Goal: Information Seeking & Learning: Find specific fact

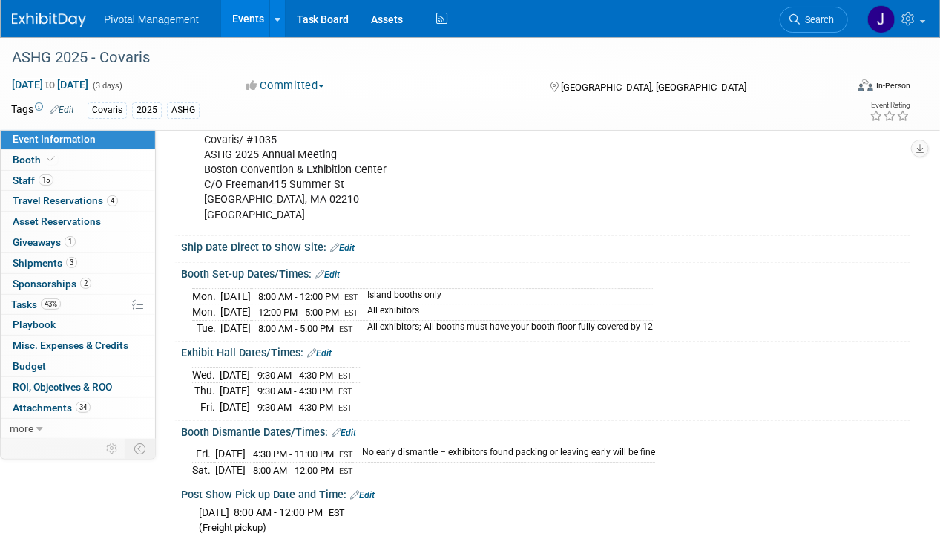
drag, startPoint x: 50, startPoint y: 175, endPoint x: 622, endPoint y: 197, distance: 571.6
click at [50, 175] on span "15" at bounding box center [46, 179] width 15 height 11
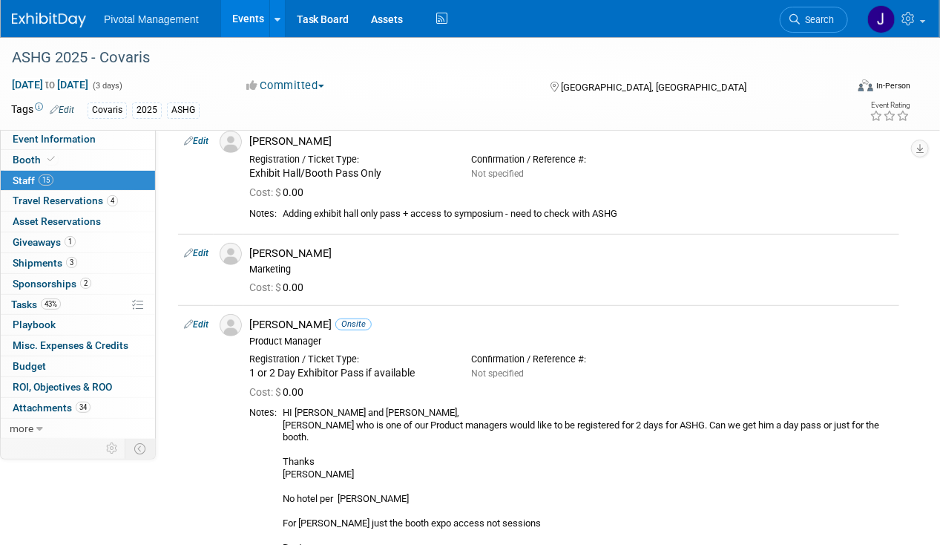
scroll to position [164, 0]
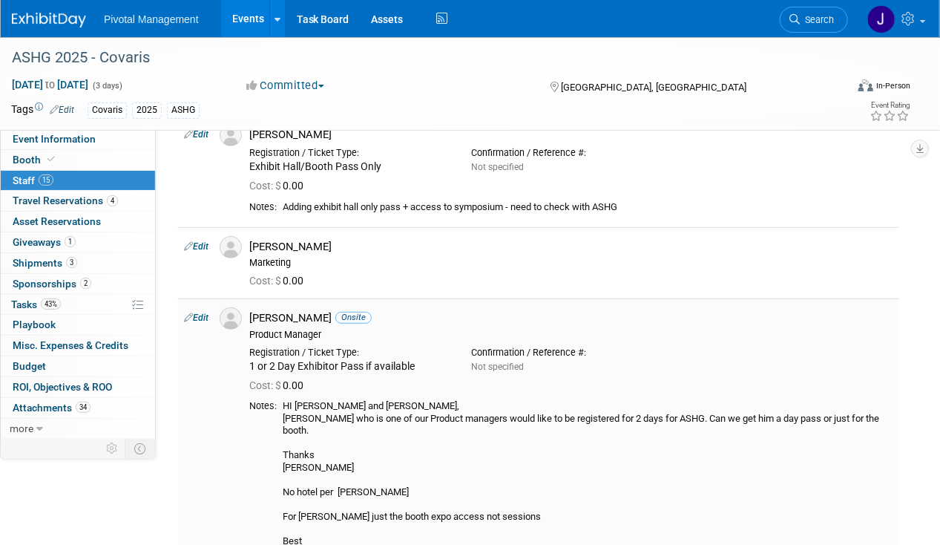
click at [205, 318] on link "Edit" at bounding box center [196, 317] width 24 height 10
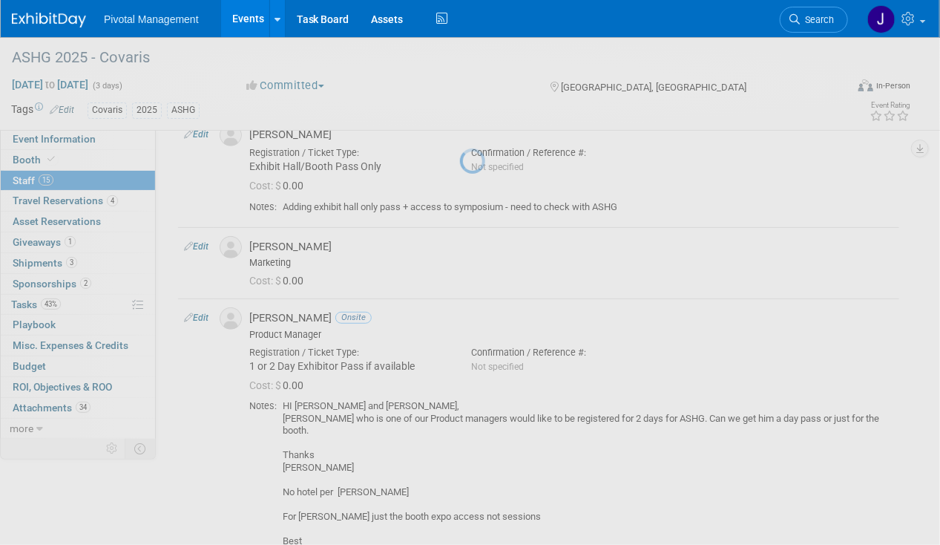
select select "ae4527d7-ae69-49c4-896b-841c32d94859"
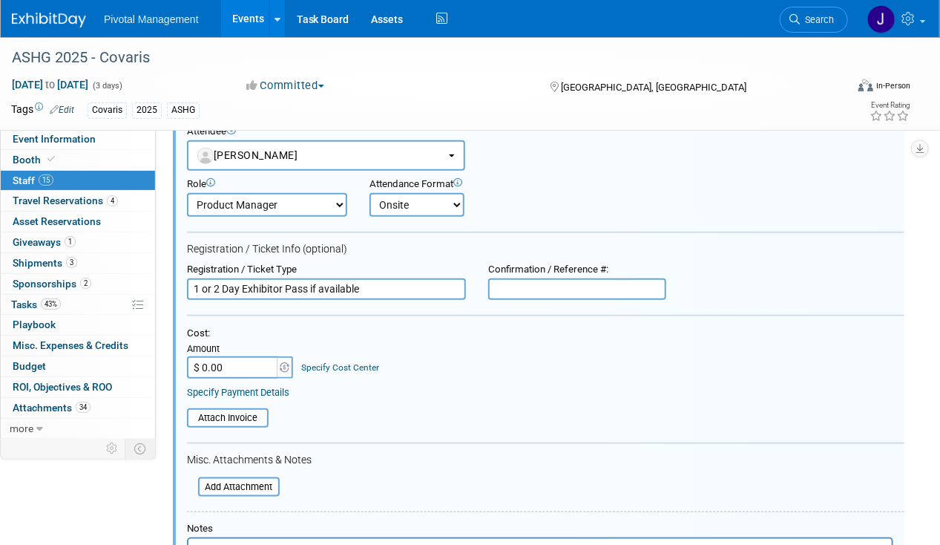
scroll to position [350, 0]
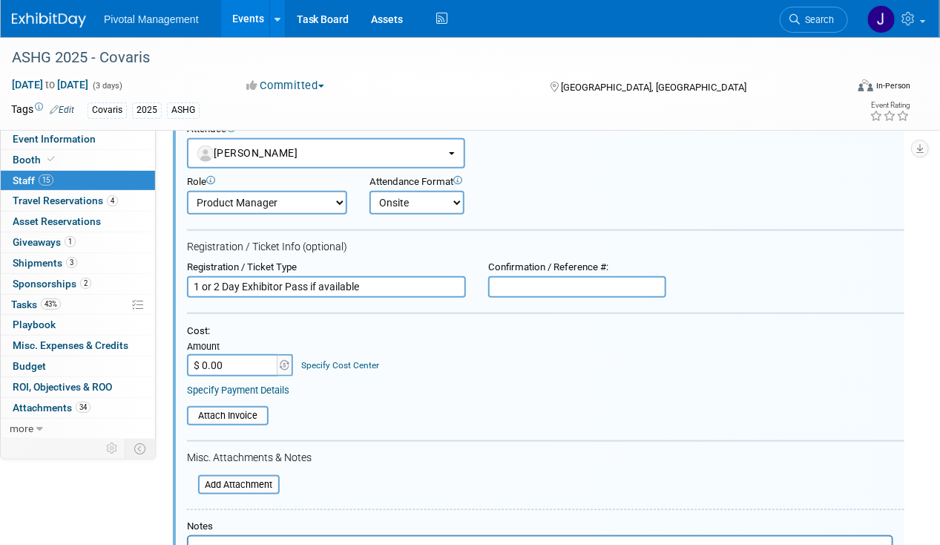
click at [264, 276] on input "1 or 2 Day Exhibitor Pass if available" at bounding box center [326, 287] width 279 height 22
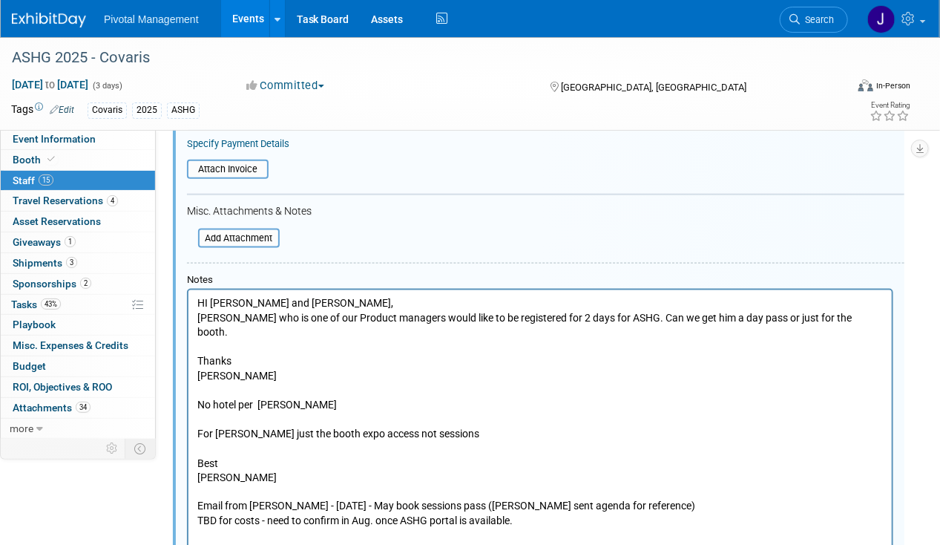
scroll to position [761, 0]
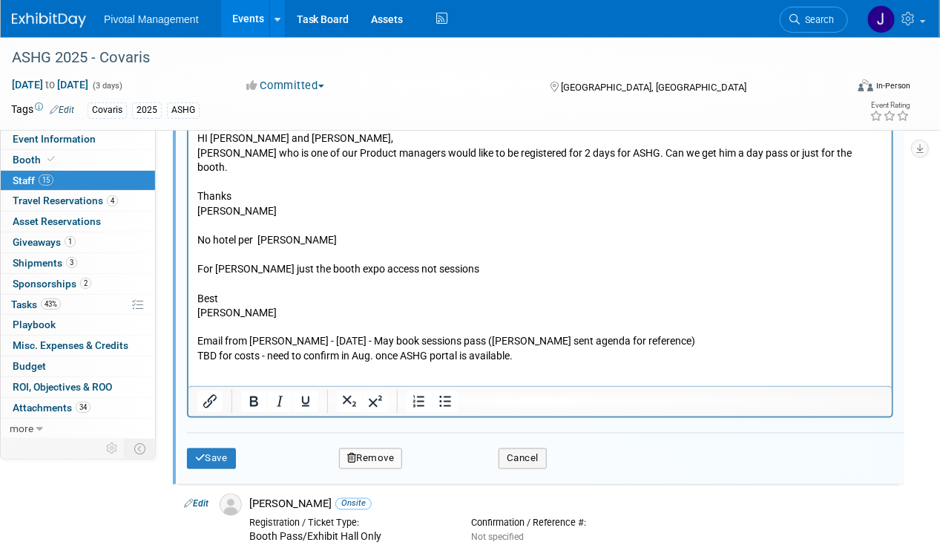
type input "Booth Only/Exhibit Hall Pass"
click at [269, 247] on p "HI Val and Jess, Denny who is one of our Product managers would like to be regi…" at bounding box center [540, 247] width 686 height 233
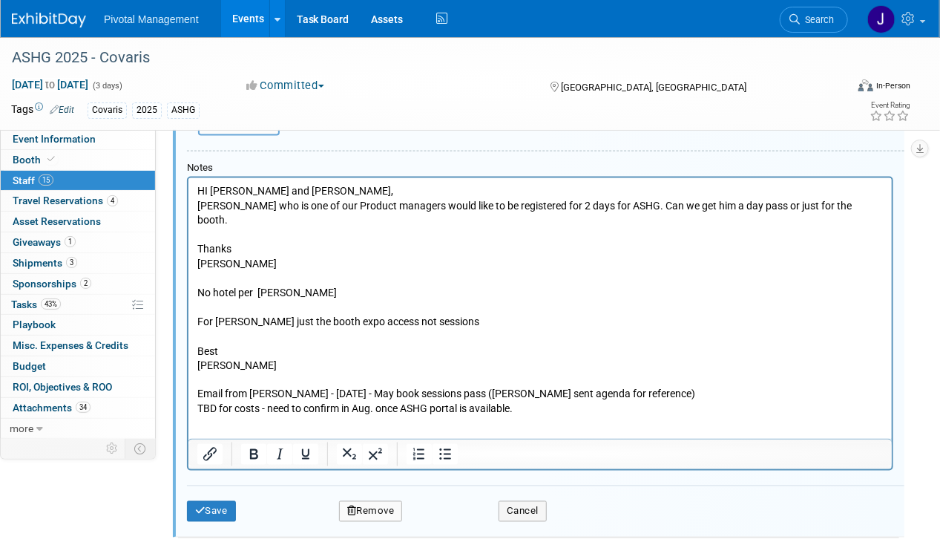
scroll to position [662, 0]
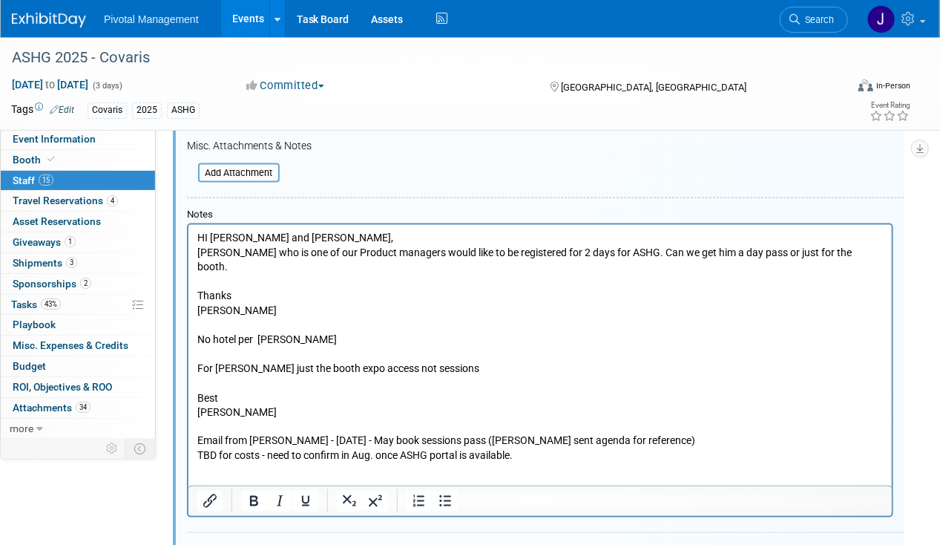
click at [262, 273] on p "HI Val and Jess, Denny who is one of our Product managers would like to be regi…" at bounding box center [540, 347] width 686 height 233
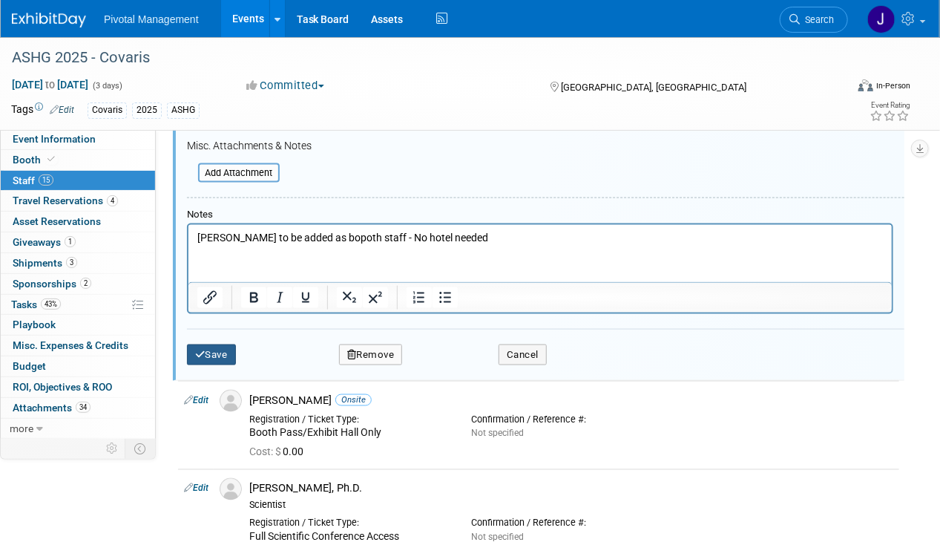
click at [220, 344] on button "Save" at bounding box center [211, 354] width 49 height 21
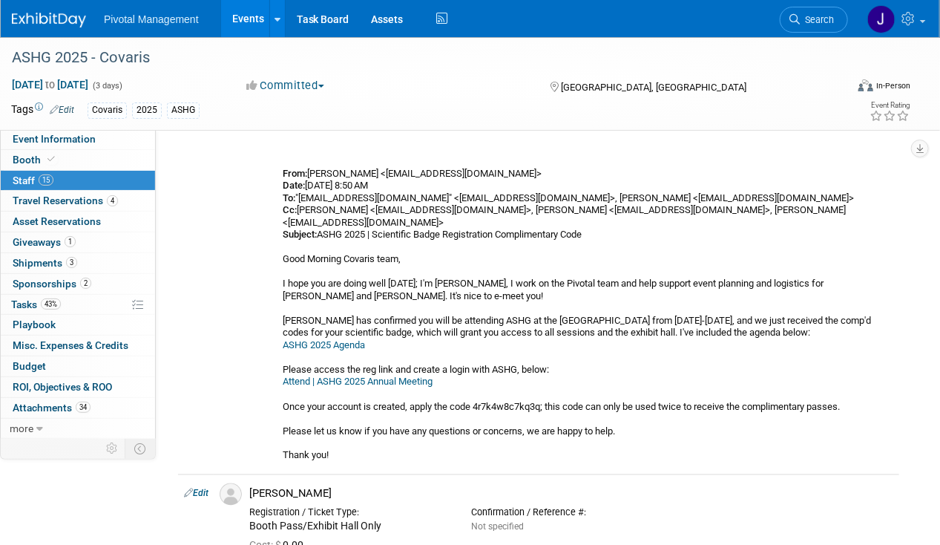
click at [263, 13] on link "Events" at bounding box center [248, 18] width 54 height 37
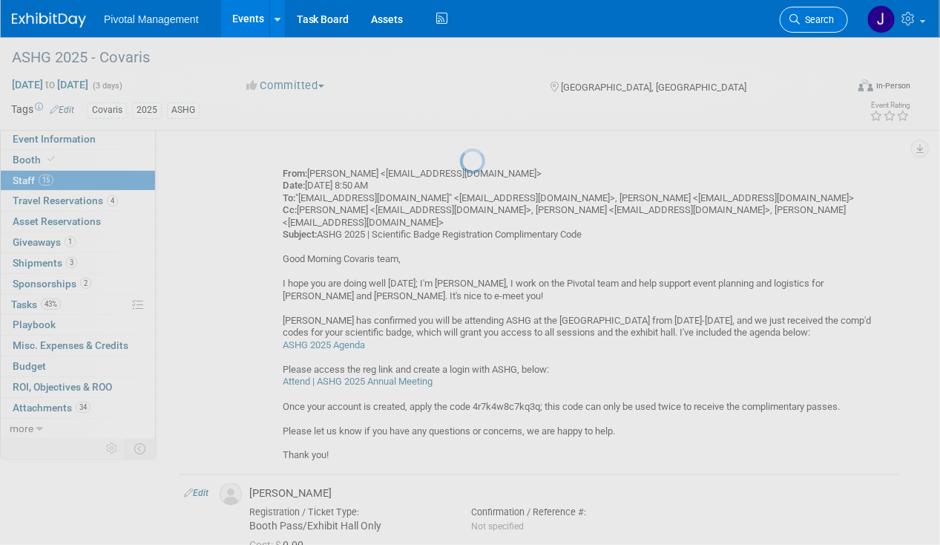
click at [812, 22] on span "Search" at bounding box center [817, 19] width 34 height 11
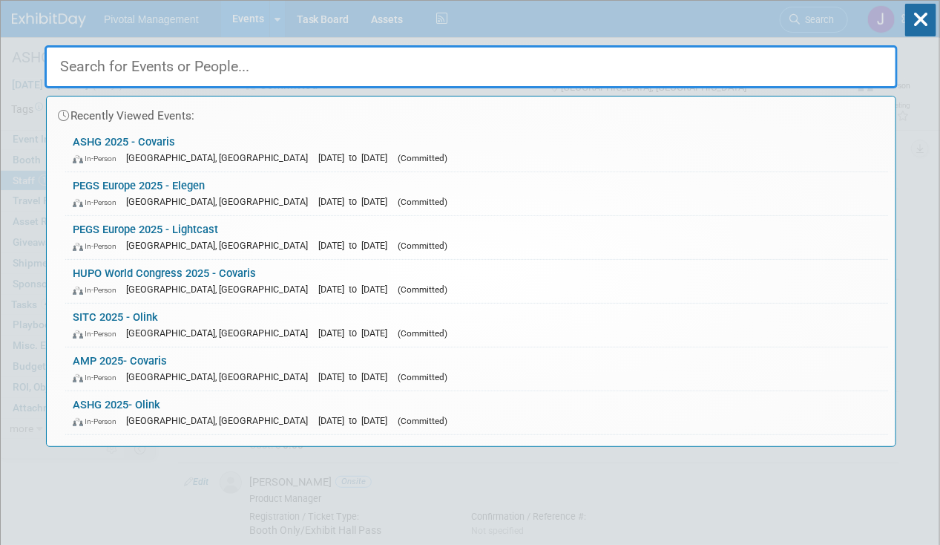
type input "S"
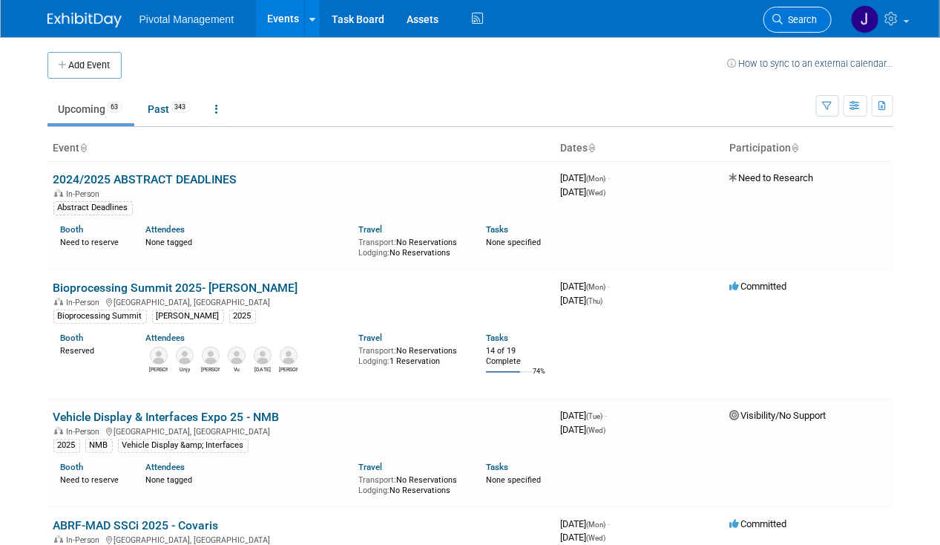
click at [815, 23] on span "Search" at bounding box center [800, 19] width 34 height 11
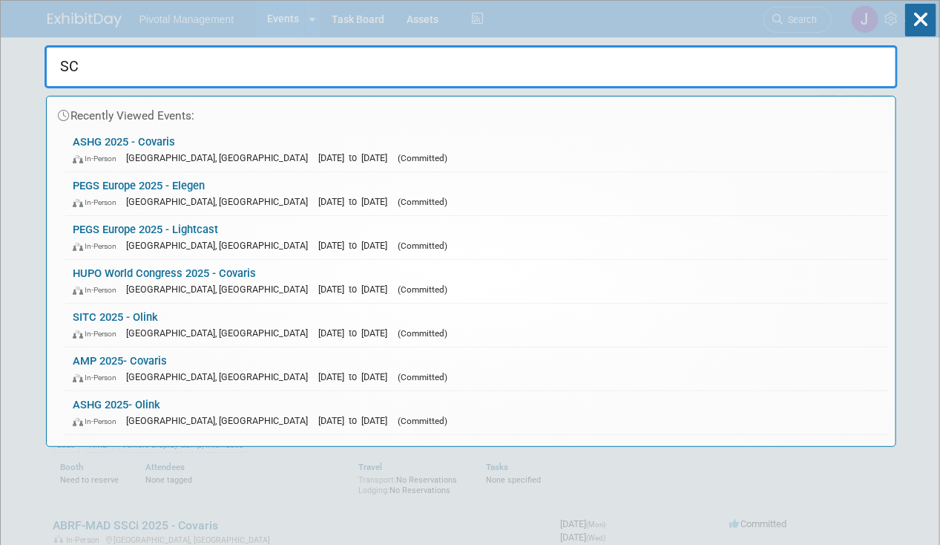
type input "SC3"
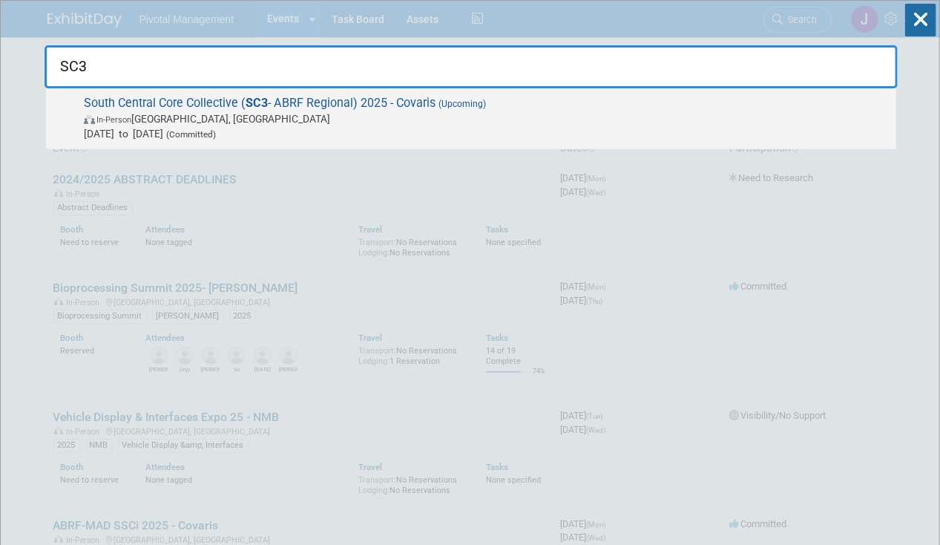
click at [272, 105] on span "South Central Core Collective ( SC3 - ABRF Regional) 2025 - Covaris (Upcoming) …" at bounding box center [483, 118] width 809 height 45
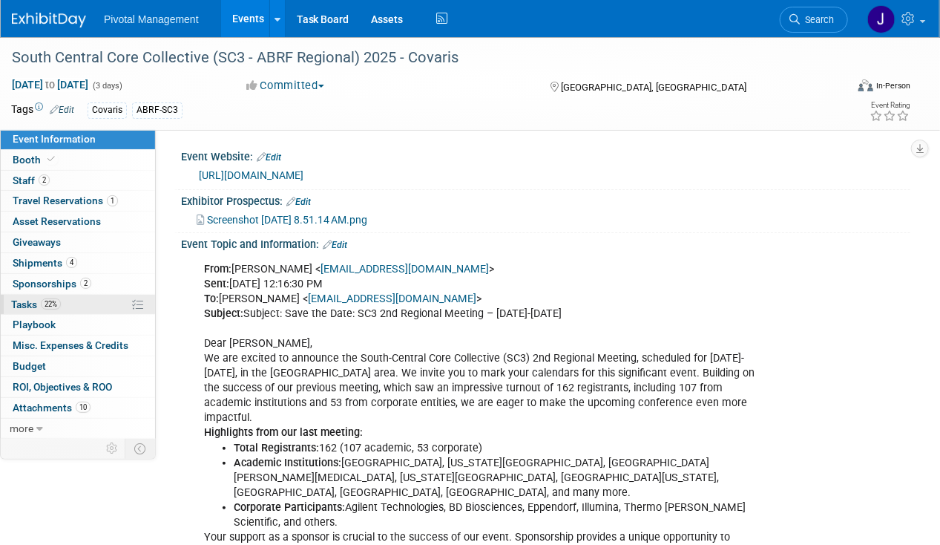
drag, startPoint x: 39, startPoint y: 294, endPoint x: 226, endPoint y: 289, distance: 186.3
click at [39, 295] on link "22% Tasks 22%" at bounding box center [78, 305] width 154 height 20
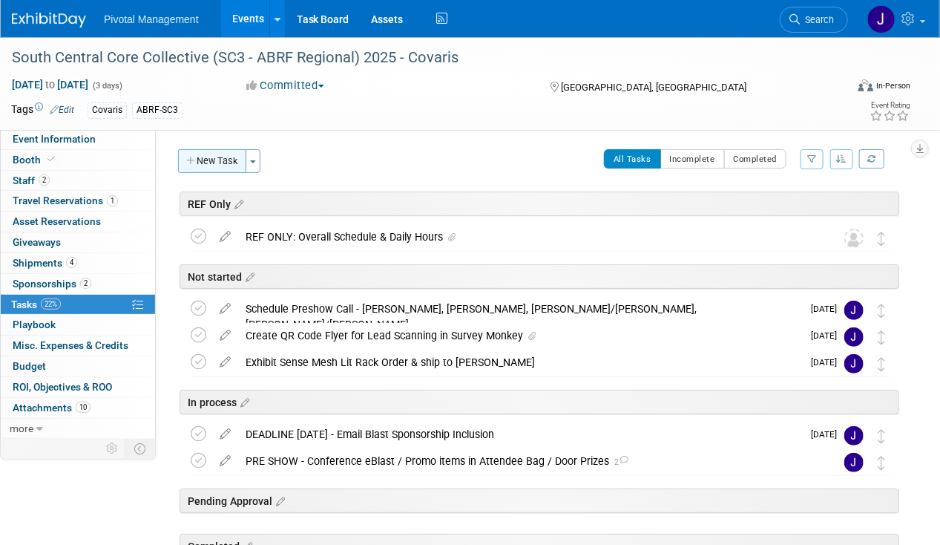
click at [220, 165] on button "New Task" at bounding box center [212, 161] width 68 height 24
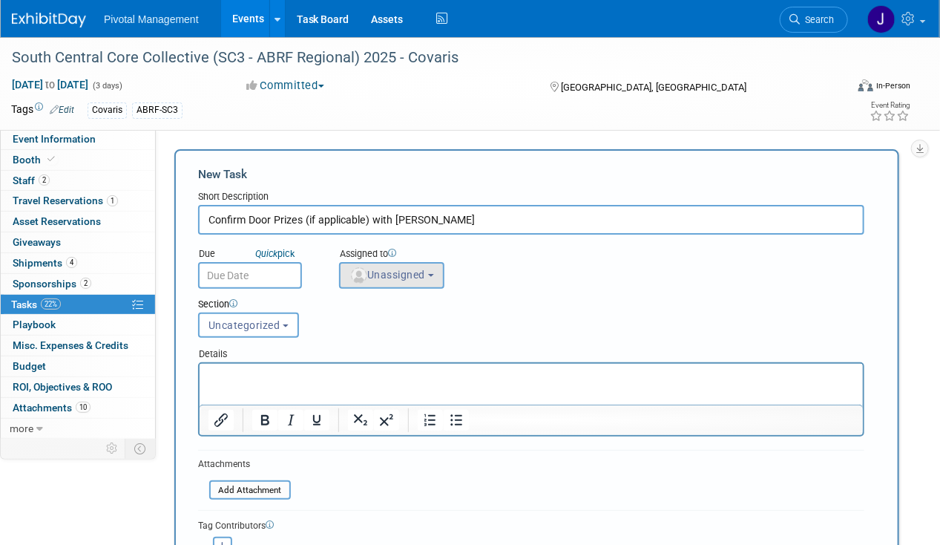
type input "Confirm Door Prizes (if applicable) with Tom"
click at [387, 273] on span "Unassigned" at bounding box center [387, 275] width 76 height 12
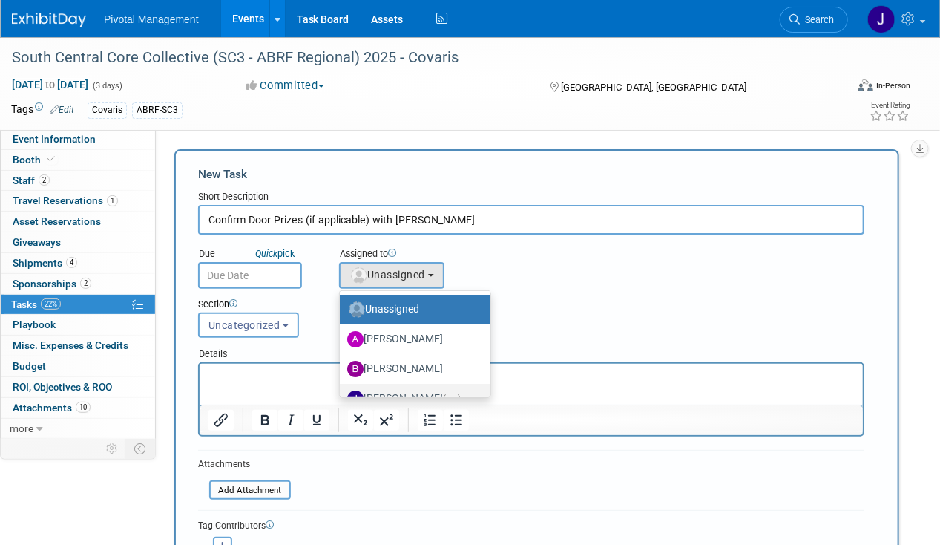
click at [426, 395] on label "Jessica Gatton (me)" at bounding box center [411, 399] width 128 height 24
click at [342, 395] on input "Jessica Gatton (me)" at bounding box center [337, 397] width 10 height 10
select select "497b41a6-53ff-4b84-8c73-e588064afe10"
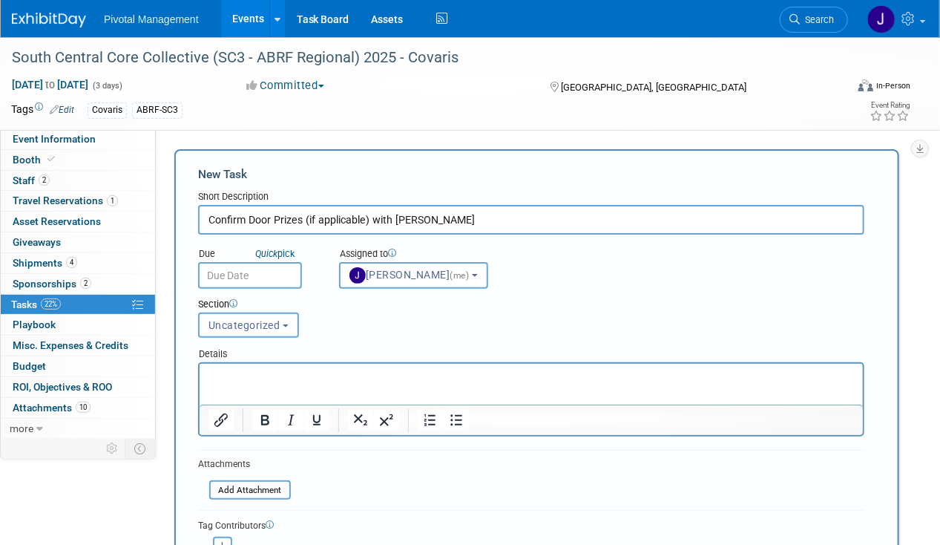
click at [273, 271] on input "text" at bounding box center [250, 275] width 104 height 27
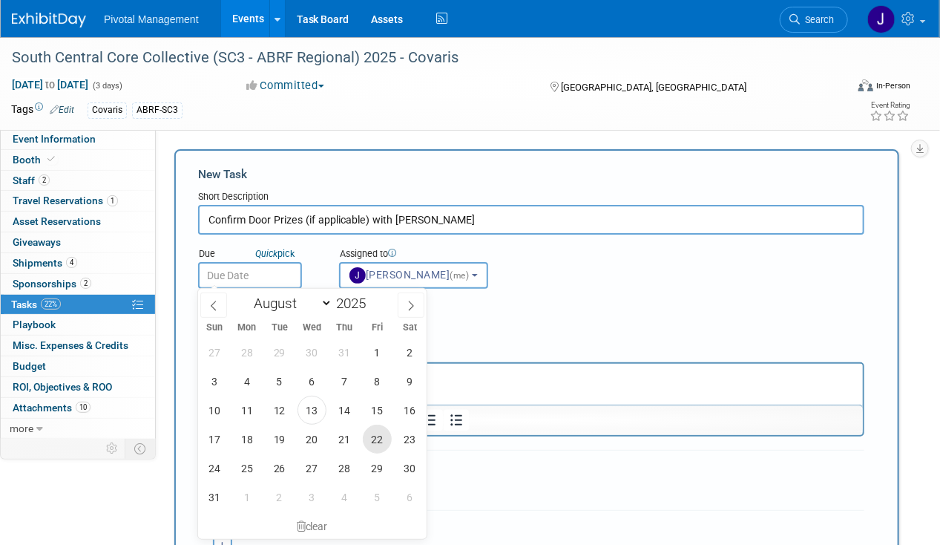
click at [375, 439] on span "22" at bounding box center [377, 438] width 29 height 29
type input "Aug 22, 2025"
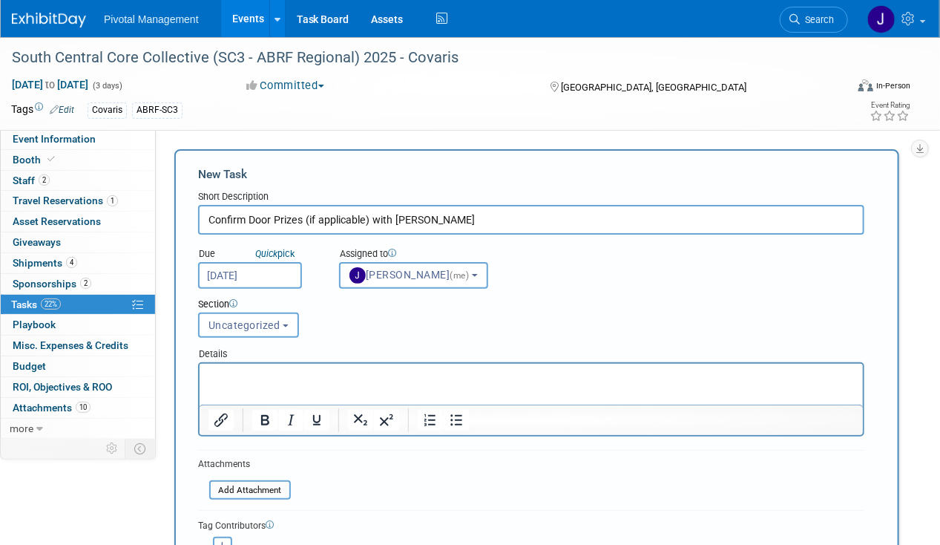
click at [229, 375] on p "Rich Text Area. Press ALT-0 for help." at bounding box center [531, 376] width 646 height 15
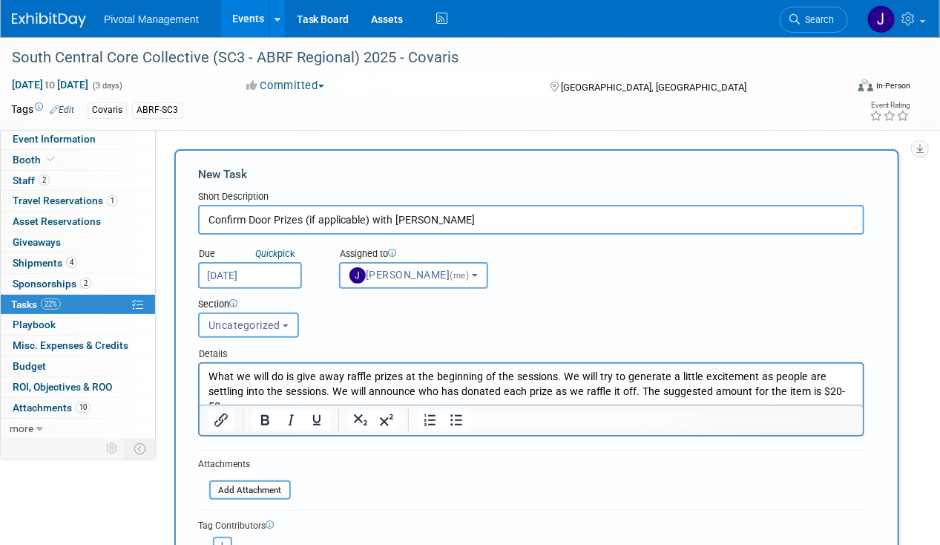
click at [246, 322] on span "Uncategorized" at bounding box center [244, 325] width 72 height 12
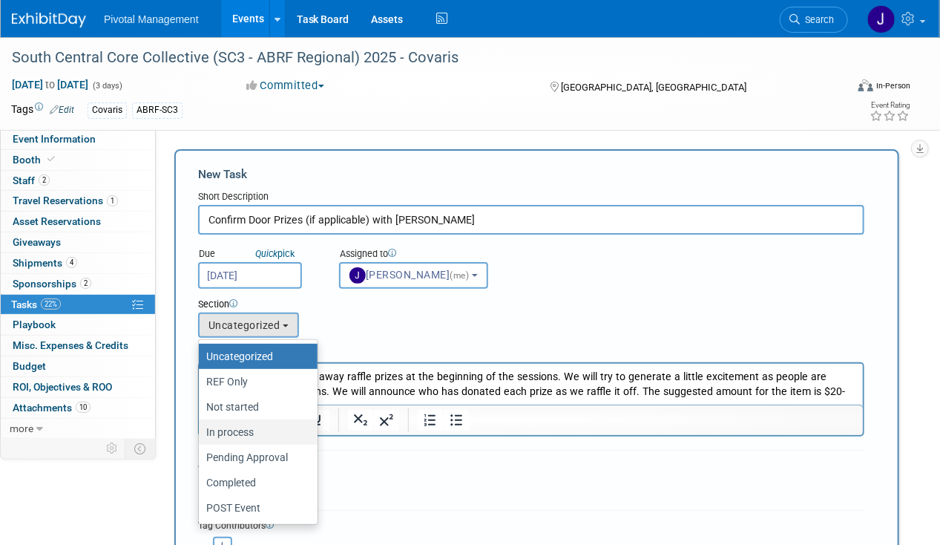
click at [244, 427] on label "In process" at bounding box center [254, 431] width 96 height 19
click at [201, 427] on input "In process" at bounding box center [196, 432] width 10 height 10
select select "11273455"
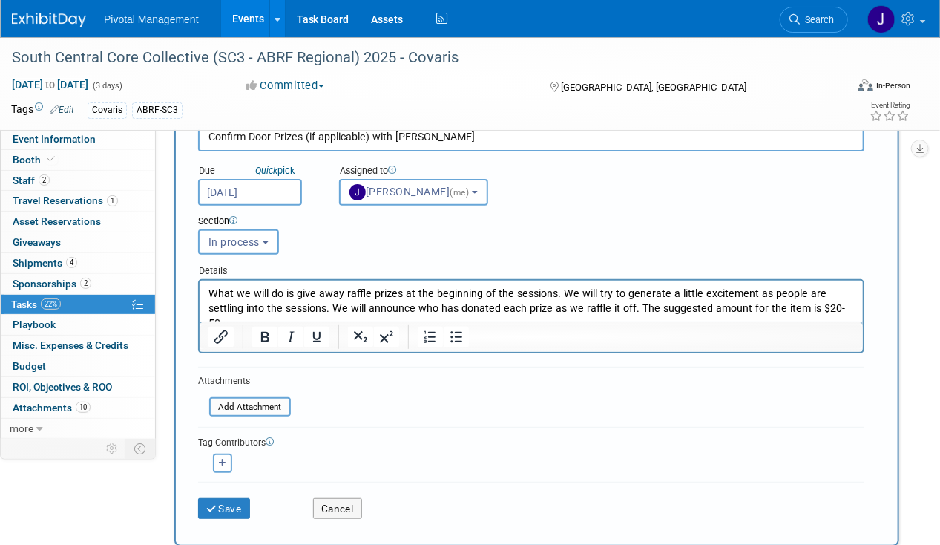
scroll to position [151, 0]
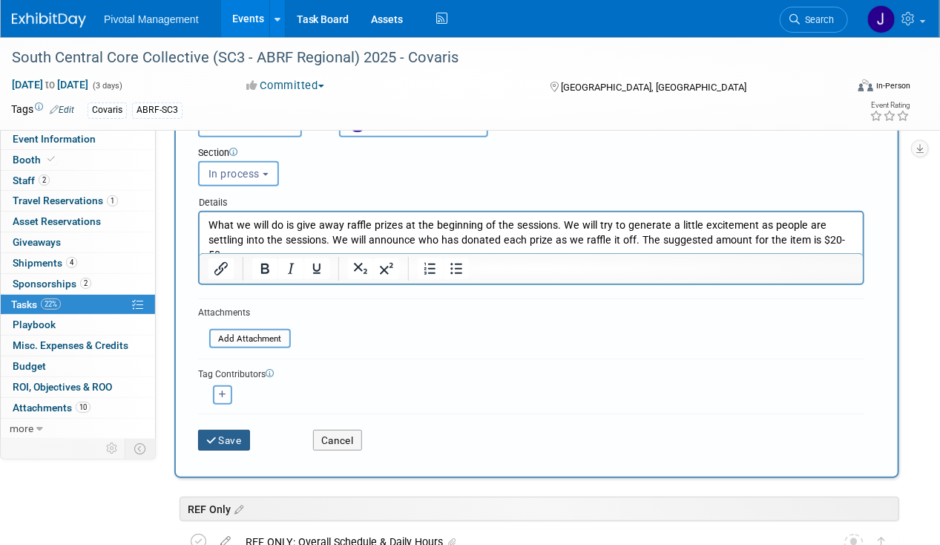
click at [227, 435] on button "Save" at bounding box center [224, 440] width 52 height 21
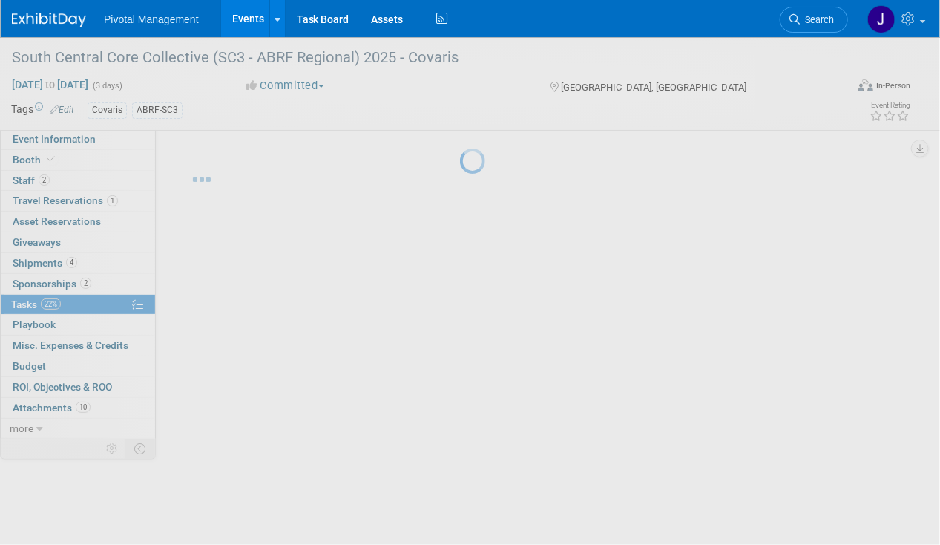
scroll to position [0, 0]
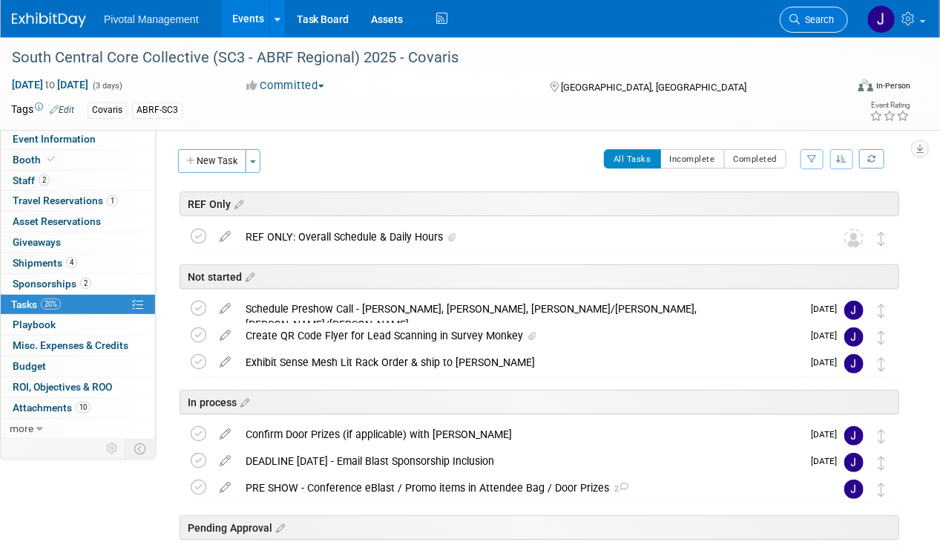
click at [795, 23] on icon at bounding box center [794, 19] width 10 height 10
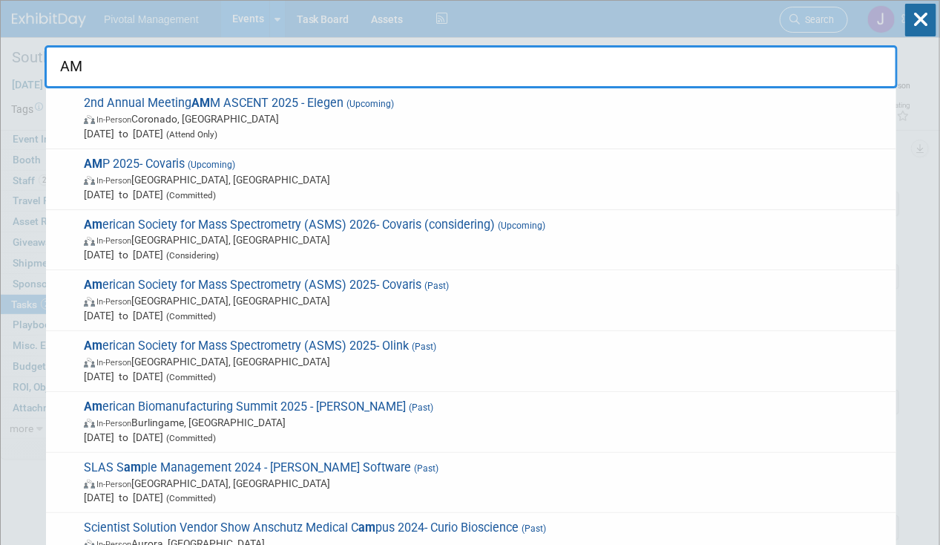
type input "AMP"
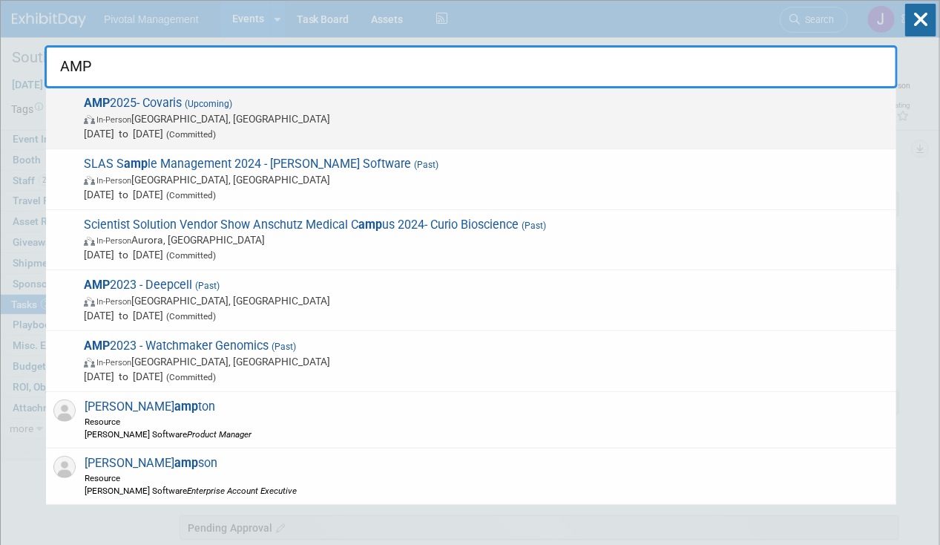
click at [214, 114] on span "In-Person Boston, MA" at bounding box center [486, 118] width 805 height 15
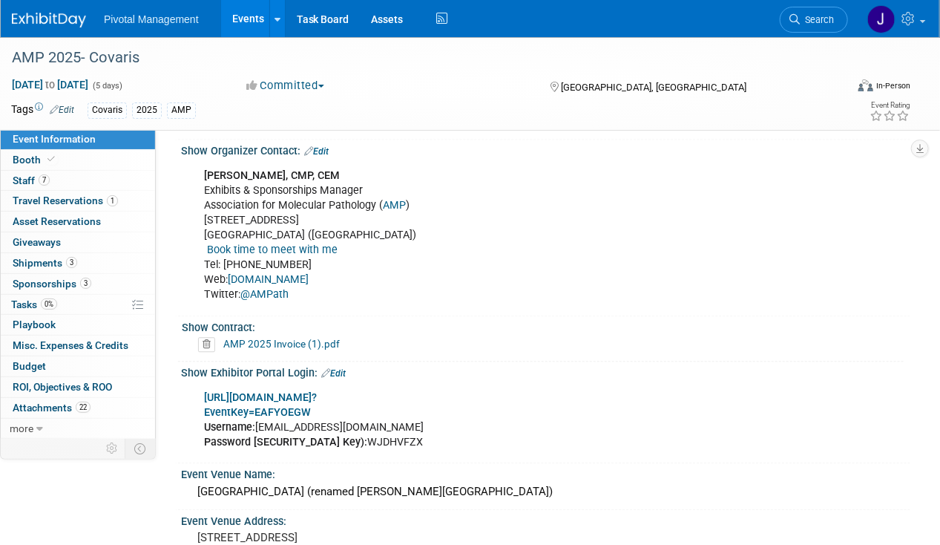
scroll to position [1246, 0]
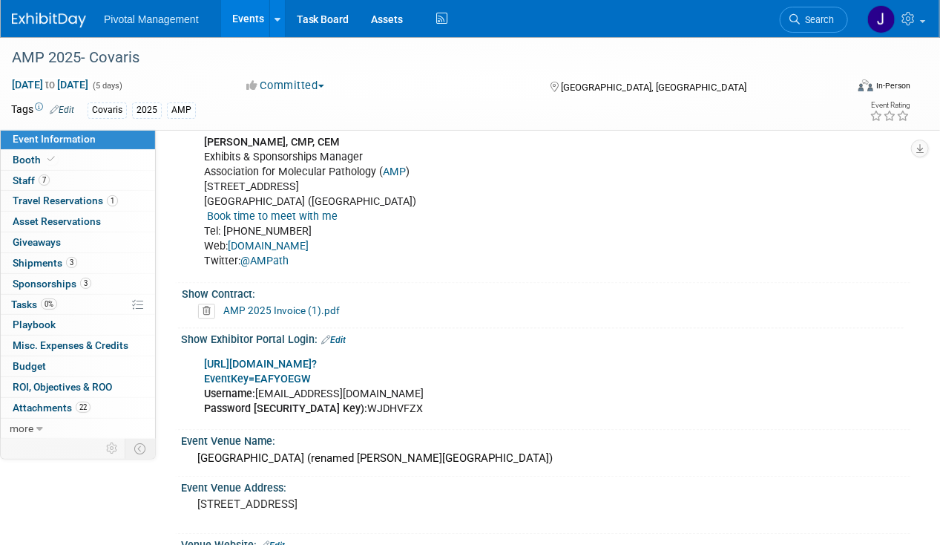
click at [317, 358] on b "https://www.conferenceharvester.com/harvester2expw/login.asp?" at bounding box center [260, 364] width 113 height 13
drag, startPoint x: 373, startPoint y: 366, endPoint x: 259, endPoint y: 366, distance: 114.2
click at [259, 366] on div "https://www.conferenceharvester.com/harvester2expw/login.asp? EventKey=EAFYOEGW…" at bounding box center [480, 386] width 573 height 74
copy div "jgatton@pivotalmgt.com"
drag, startPoint x: 320, startPoint y: 383, endPoint x: 375, endPoint y: 382, distance: 54.9
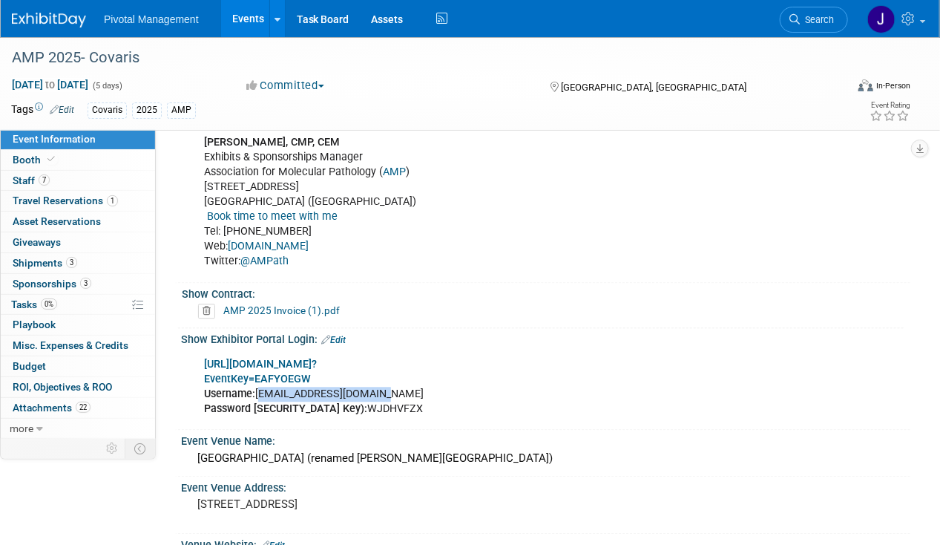
click at [375, 382] on div "https://www.conferenceharvester.com/harvester2expw/login.asp? EventKey=EAFYOEGW…" at bounding box center [480, 386] width 573 height 74
copy div "WJDHVFZX"
click at [217, 15] on li "Pivotal Management" at bounding box center [162, 14] width 116 height 22
click at [239, 19] on link "Events" at bounding box center [248, 18] width 54 height 37
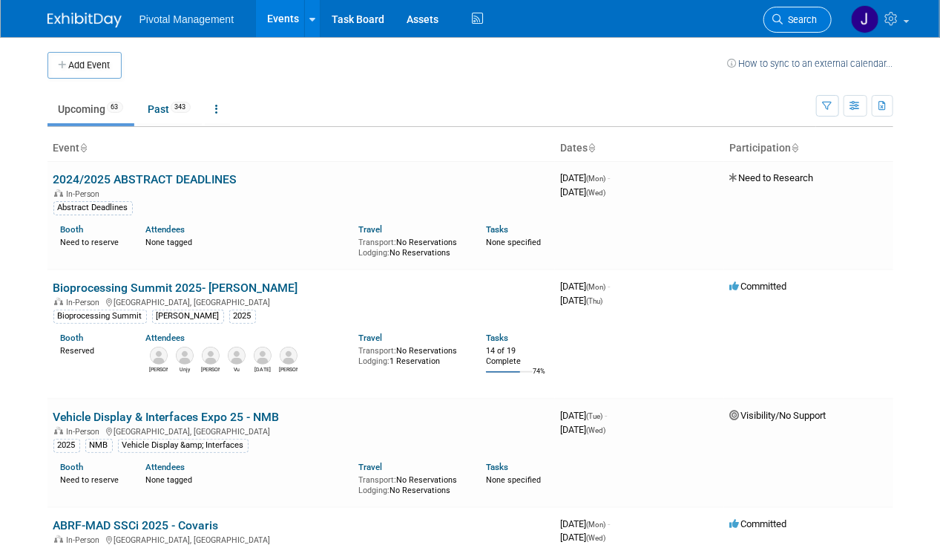
click at [798, 14] on span "Search" at bounding box center [800, 19] width 34 height 11
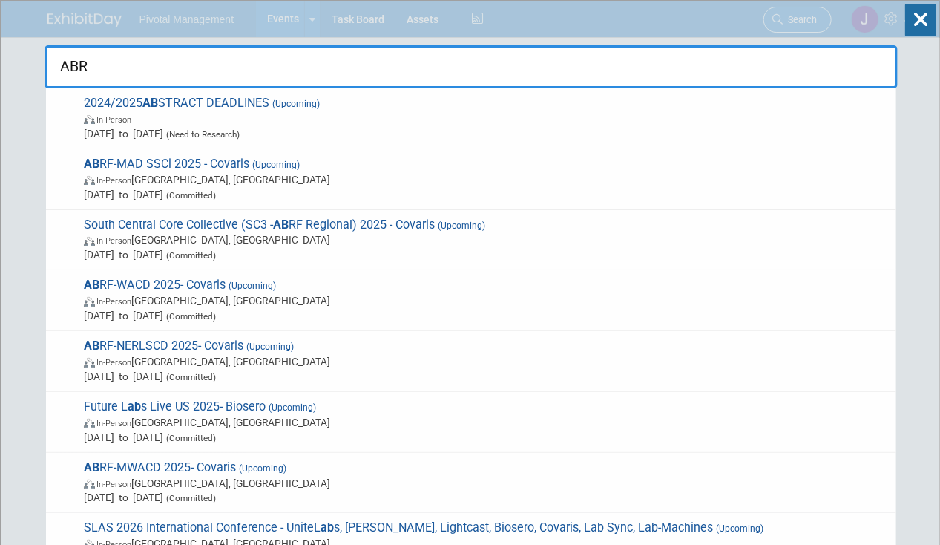
type input "ABRF"
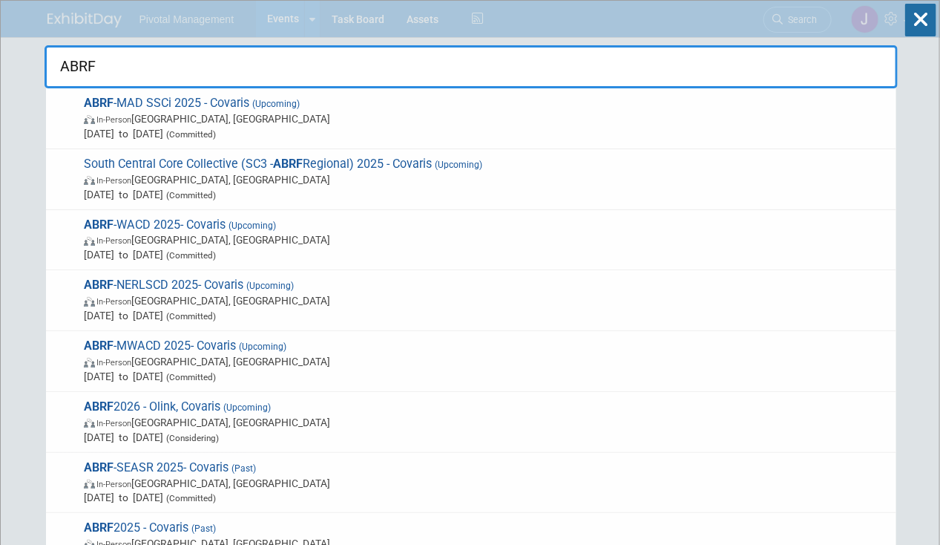
click at [331, 182] on span "In-Person Dallas, TX" at bounding box center [486, 179] width 805 height 15
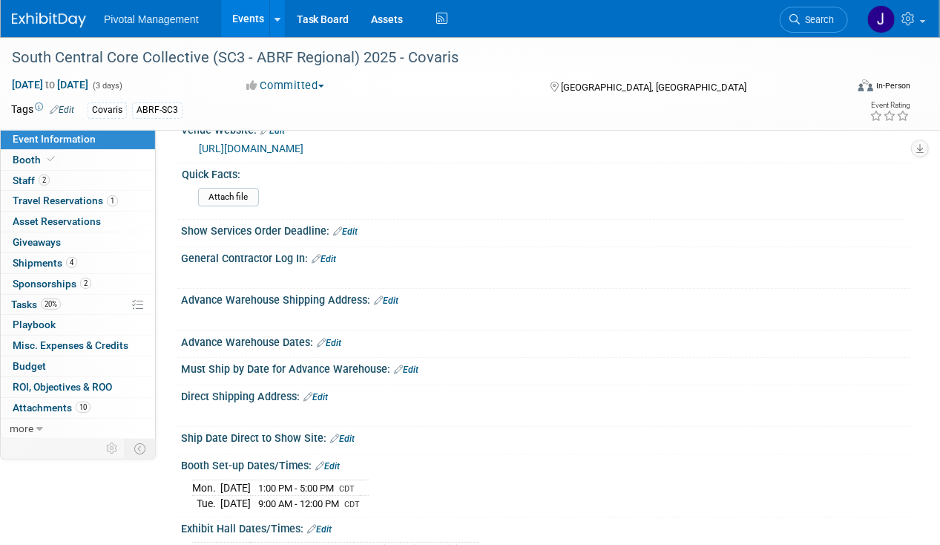
scroll to position [2122, 0]
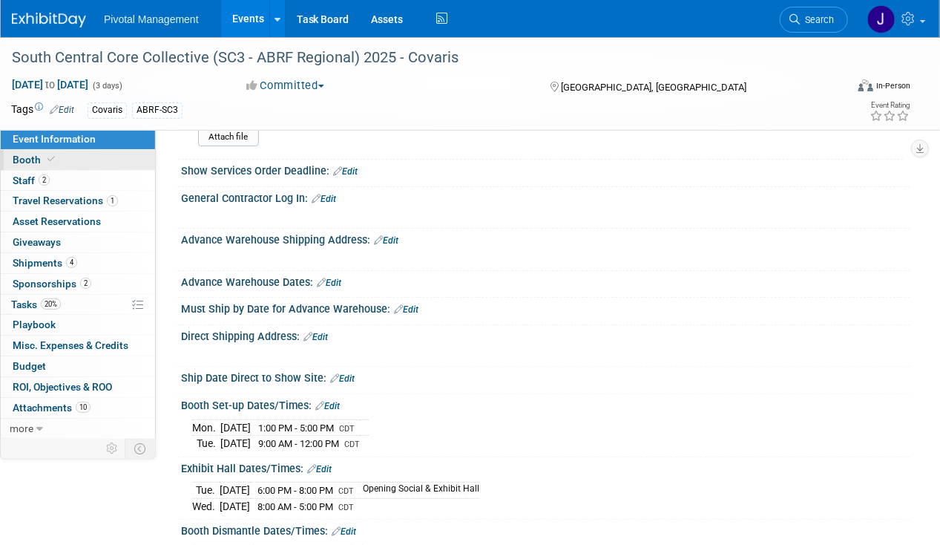
click at [39, 159] on span "Booth" at bounding box center [35, 160] width 45 height 12
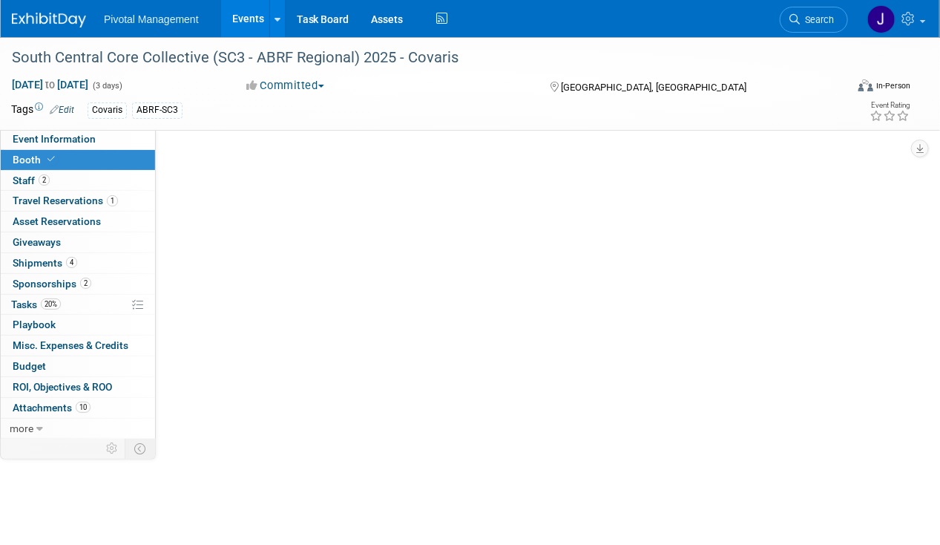
scroll to position [0, 0]
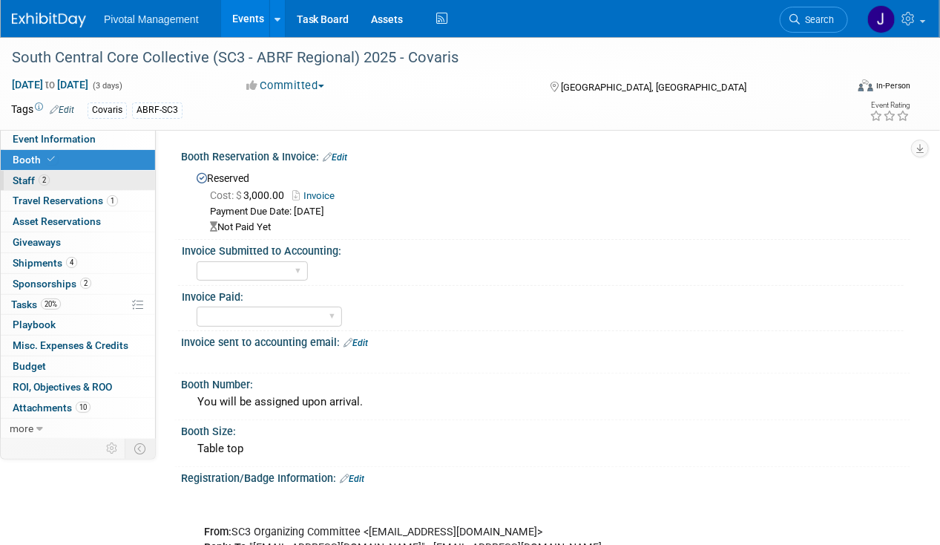
click at [18, 182] on span "Staff 2" at bounding box center [31, 180] width 37 height 12
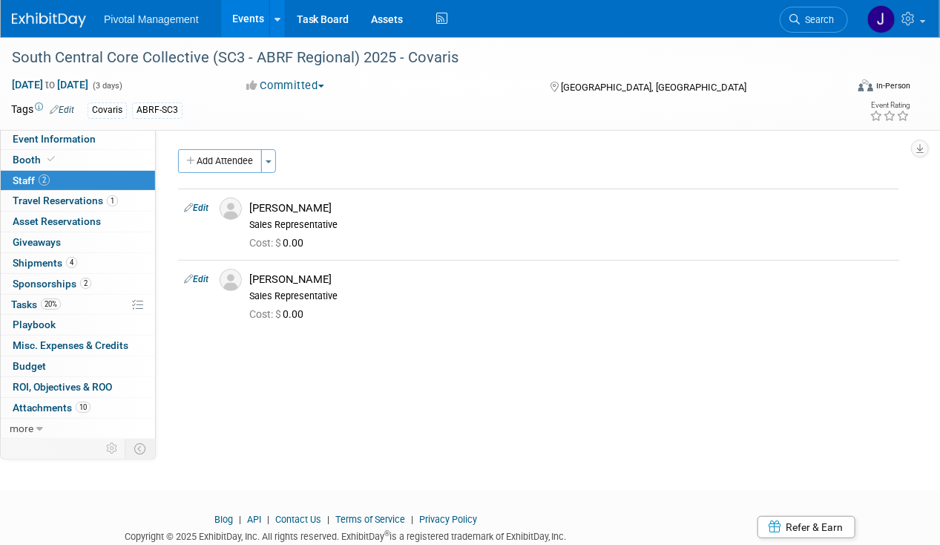
click at [248, 12] on link "Events" at bounding box center [248, 18] width 54 height 37
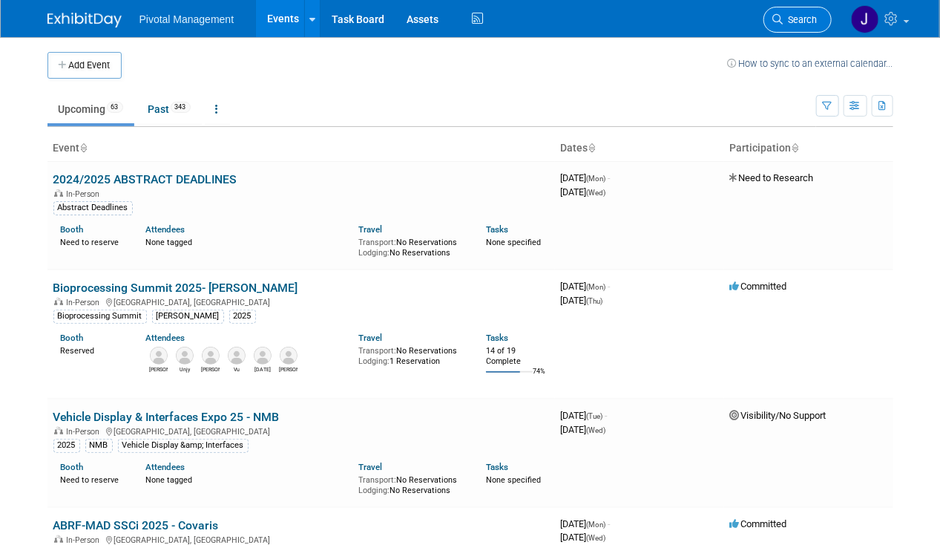
click at [799, 19] on span "Search" at bounding box center [800, 19] width 34 height 11
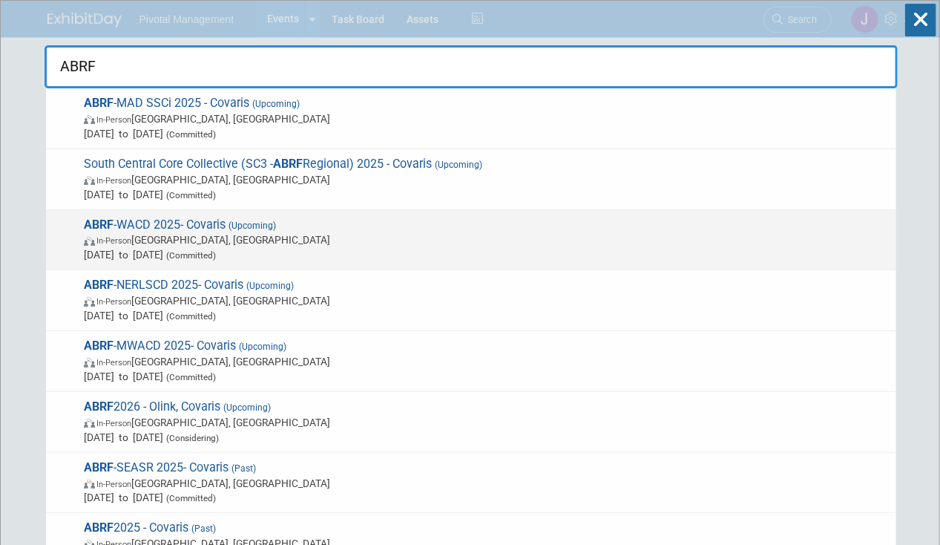
type input "ABRF"
click at [228, 228] on span "(Upcoming)" at bounding box center [251, 225] width 50 height 10
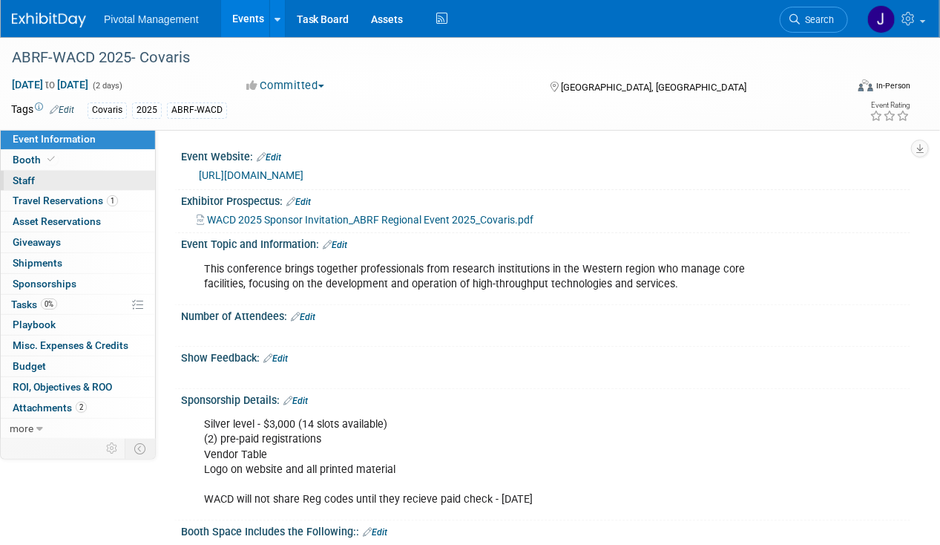
click at [57, 180] on link "0 Staff 0" at bounding box center [78, 181] width 154 height 20
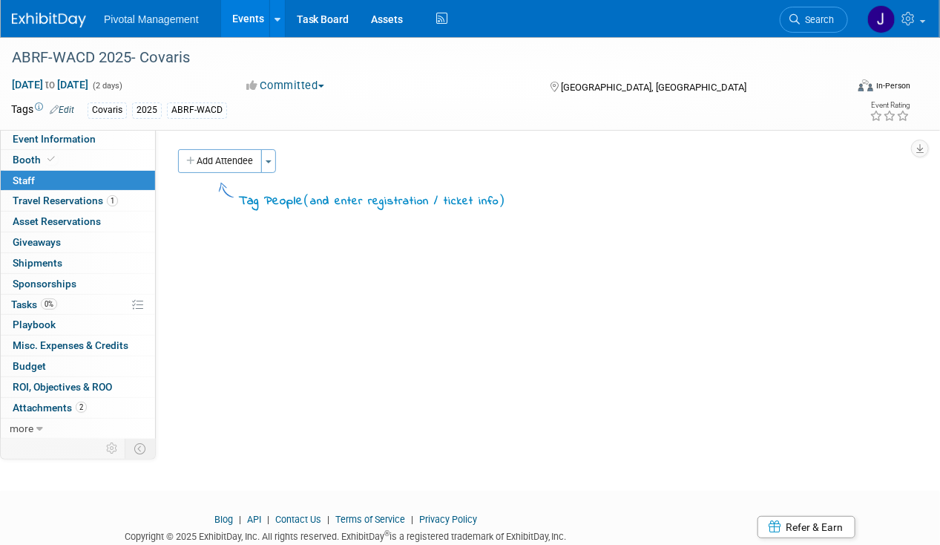
click at [257, 7] on link "Events" at bounding box center [248, 18] width 54 height 37
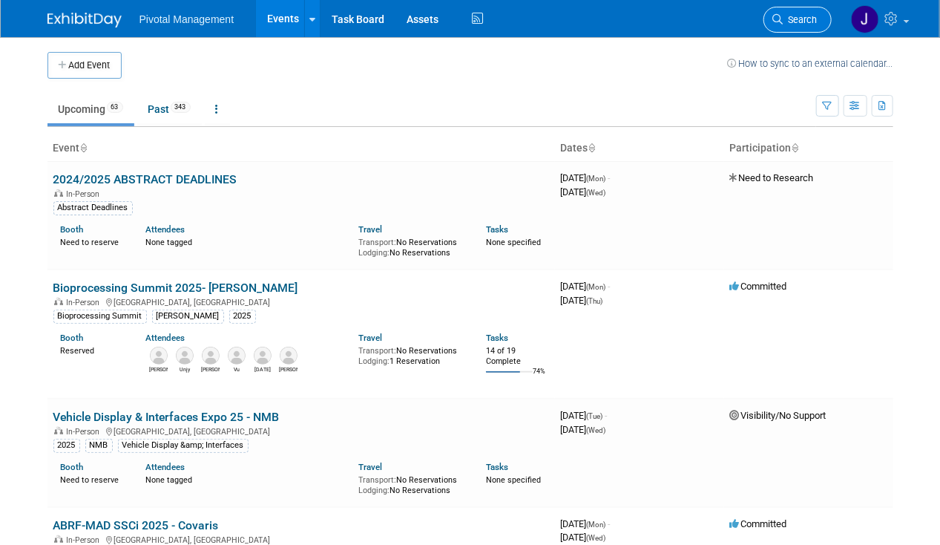
click at [810, 17] on span "Search" at bounding box center [800, 19] width 34 height 11
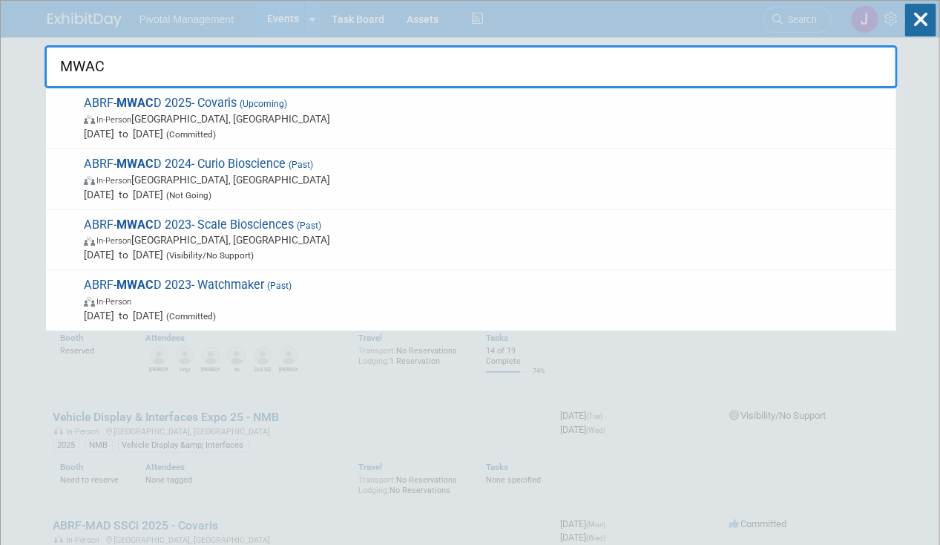
type input "MWACD"
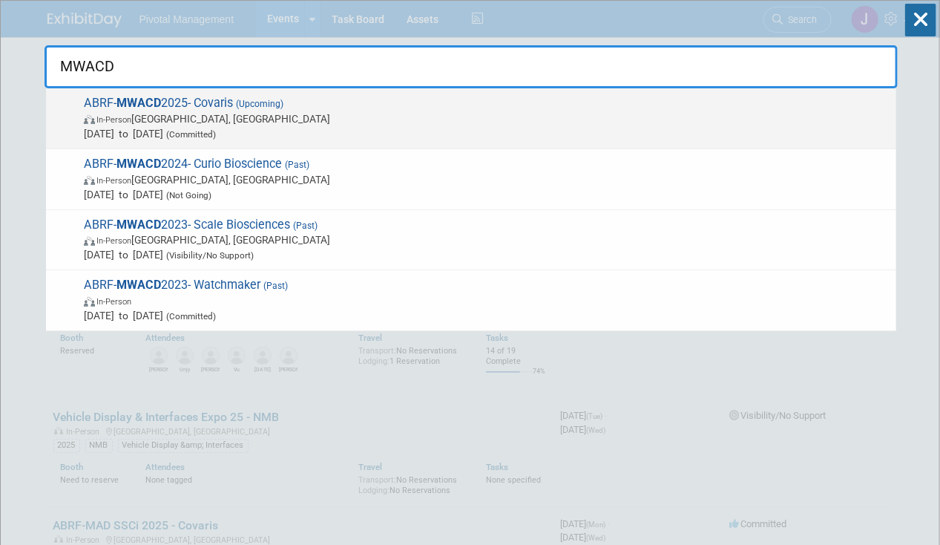
click at [358, 123] on span "In-Person Madison, WI" at bounding box center [486, 118] width 805 height 15
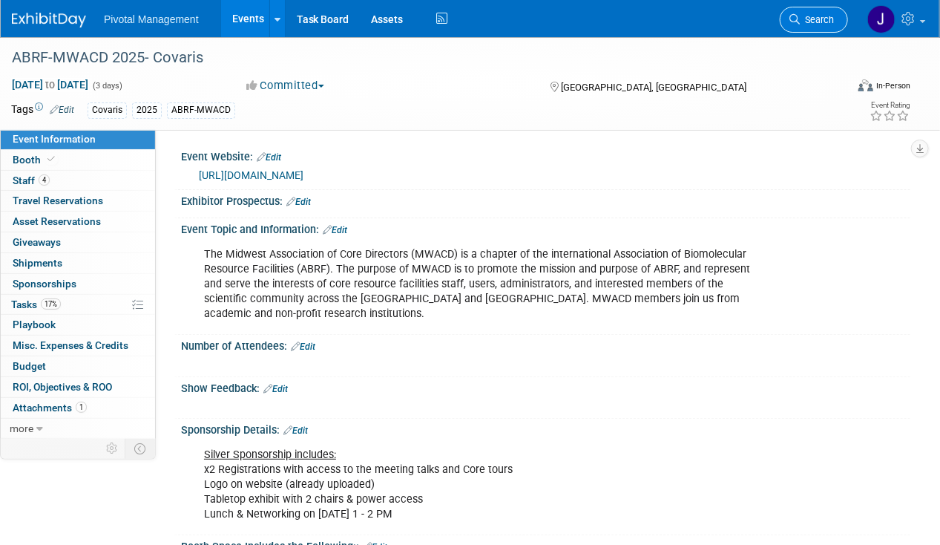
click at [832, 21] on span "Search" at bounding box center [817, 19] width 34 height 11
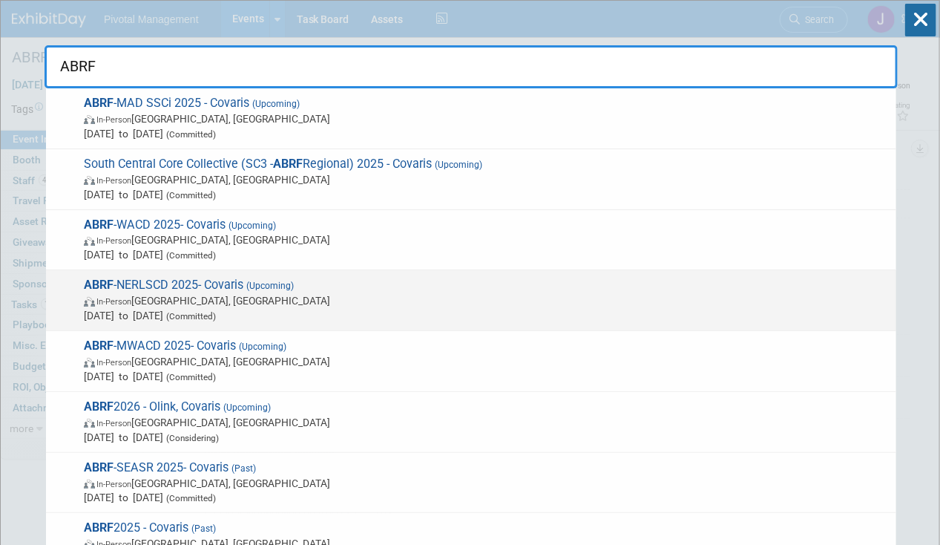
type input "ABRF"
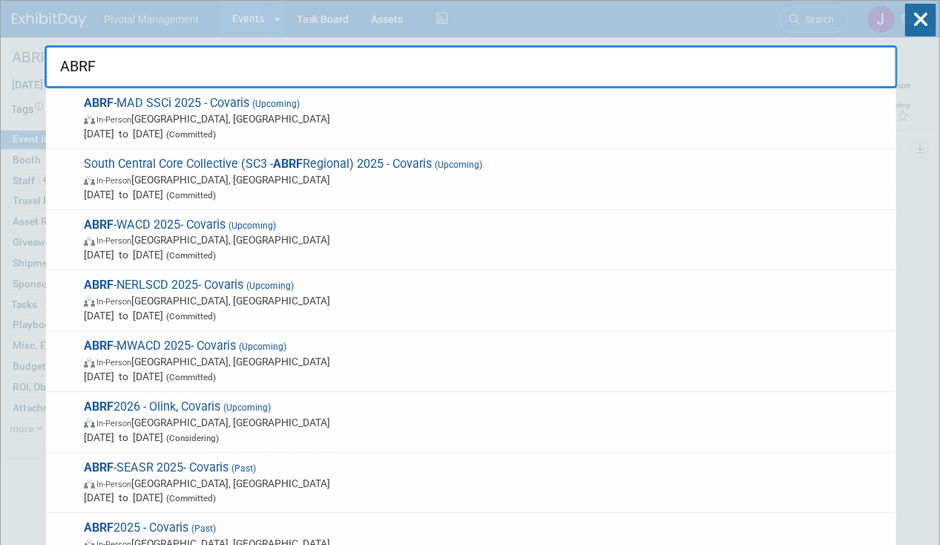
click at [166, 338] on span "ABRF -MWACD 2025- Covaris (Upcoming) In-Person Madison, WI Oct 22, 2025 to Oct …" at bounding box center [483, 360] width 809 height 45
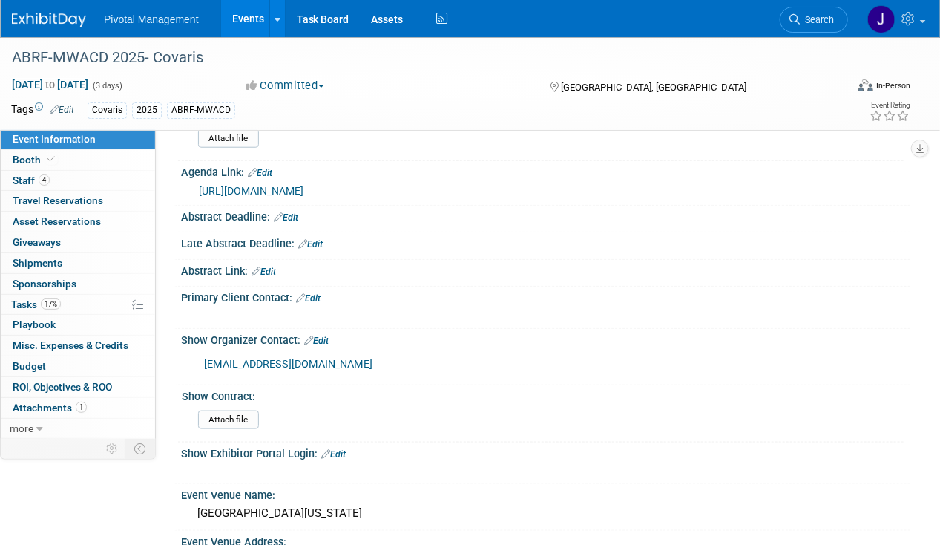
scroll to position [637, 0]
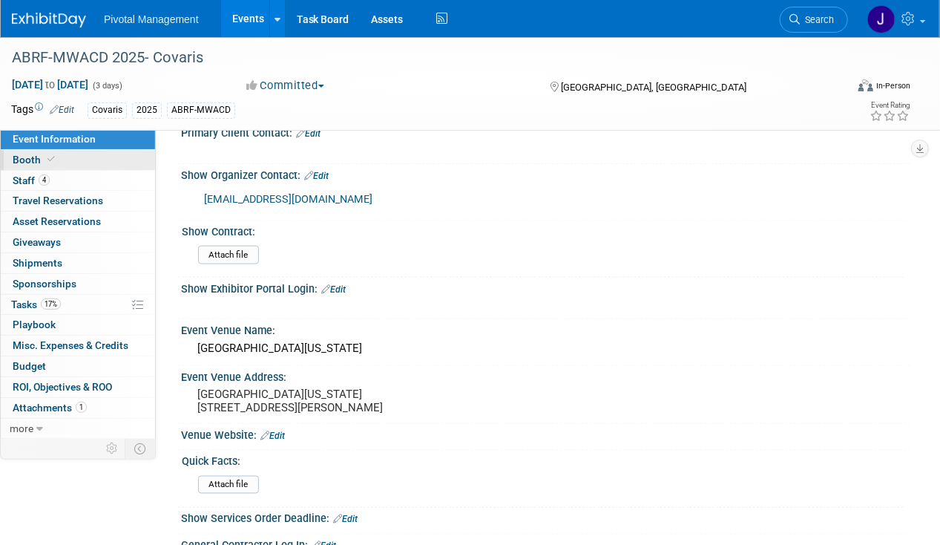
click at [84, 164] on link "Booth" at bounding box center [78, 160] width 154 height 20
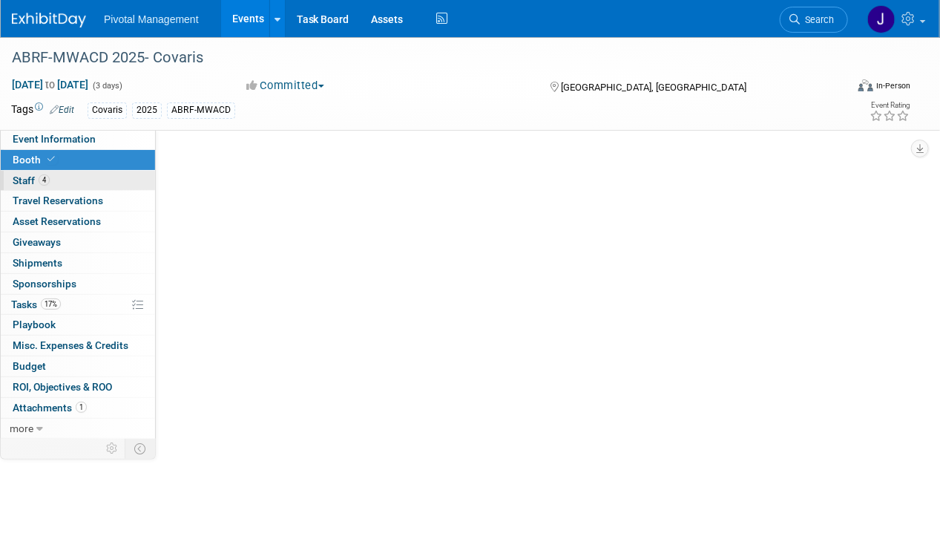
scroll to position [0, 0]
click at [79, 185] on link "4 Staff 4" at bounding box center [78, 181] width 154 height 20
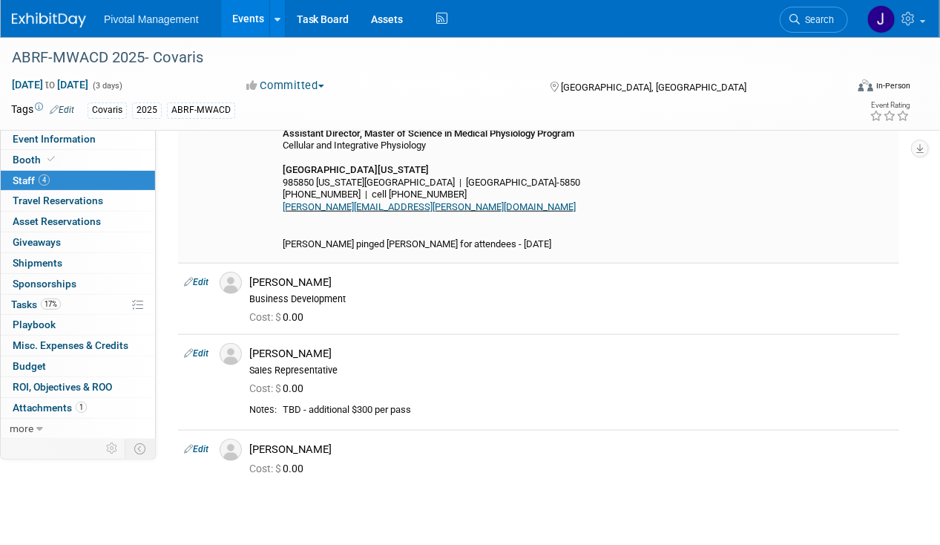
scroll to position [476, 0]
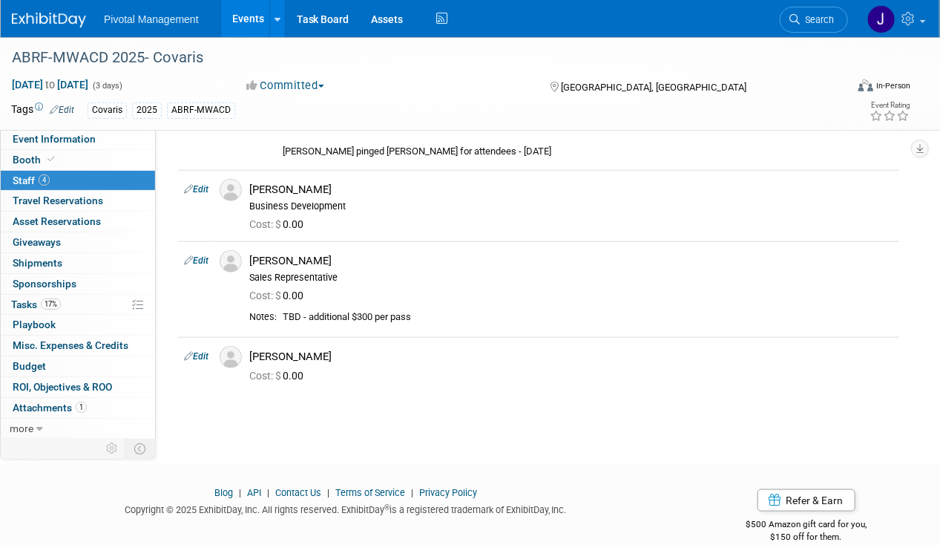
click at [236, 26] on link "Events" at bounding box center [248, 18] width 54 height 37
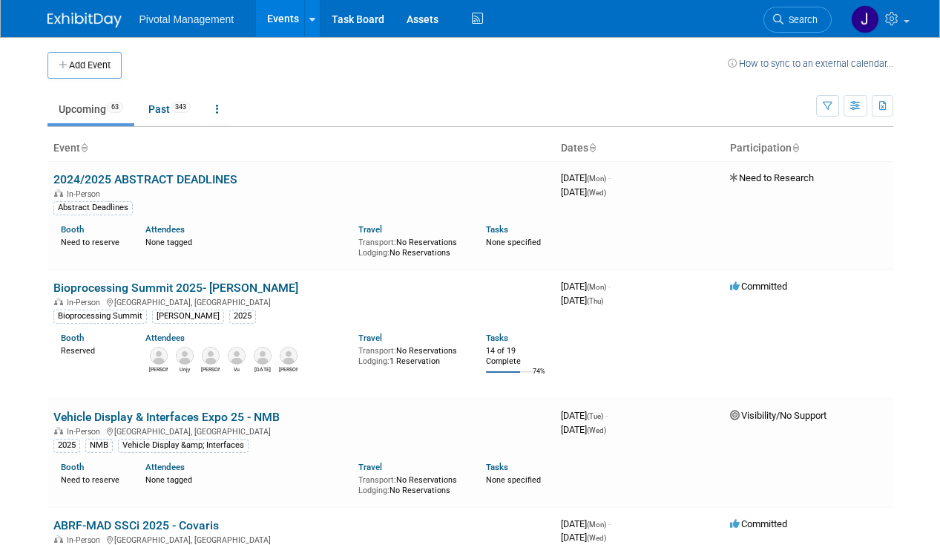
click at [804, 21] on span "Search" at bounding box center [800, 19] width 34 height 11
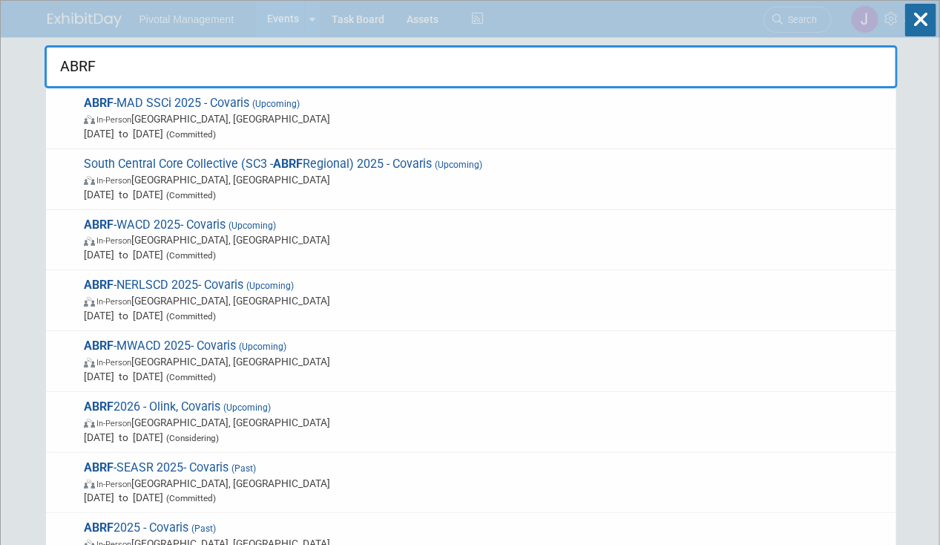
drag, startPoint x: 125, startPoint y: 76, endPoint x: 22, endPoint y: 60, distance: 104.3
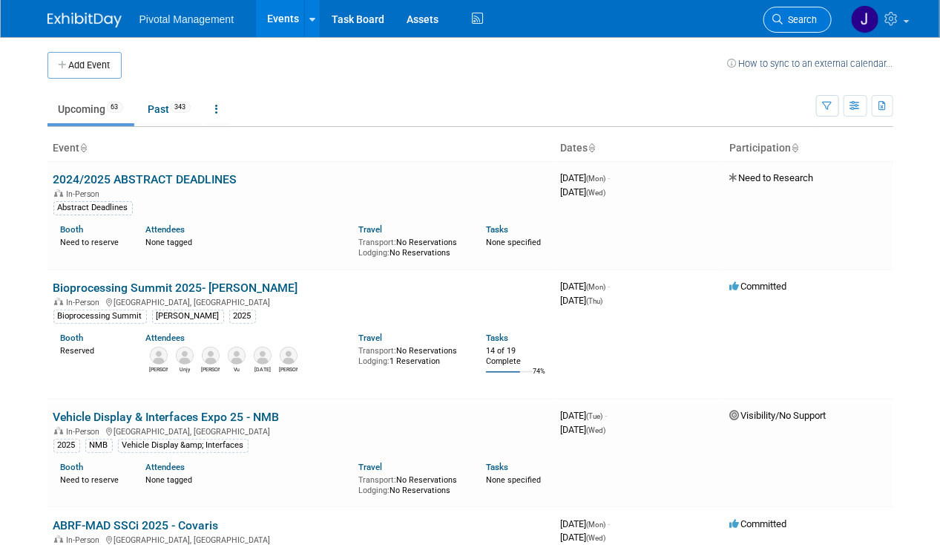
click at [809, 14] on span "Search" at bounding box center [800, 19] width 34 height 11
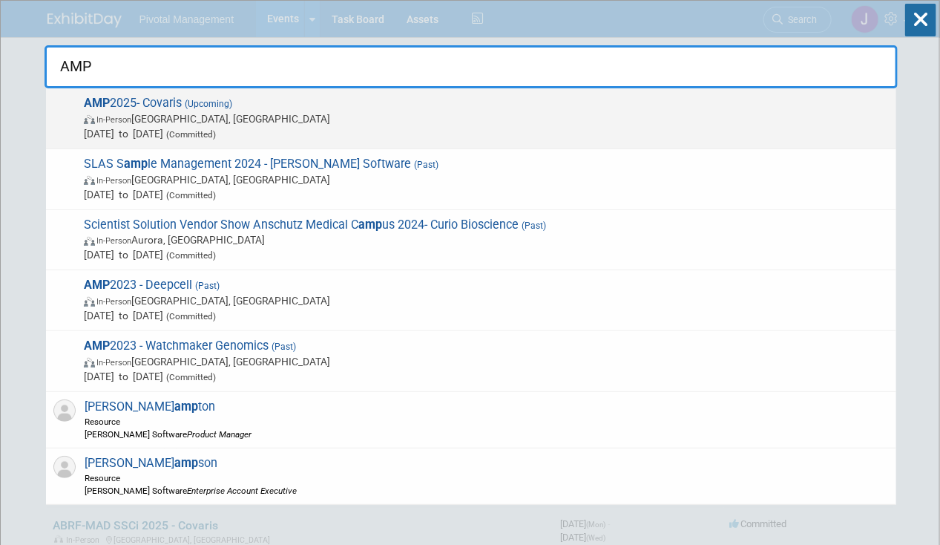
type input "AMP"
click at [442, 121] on span "In-Person Boston, MA" at bounding box center [486, 118] width 805 height 15
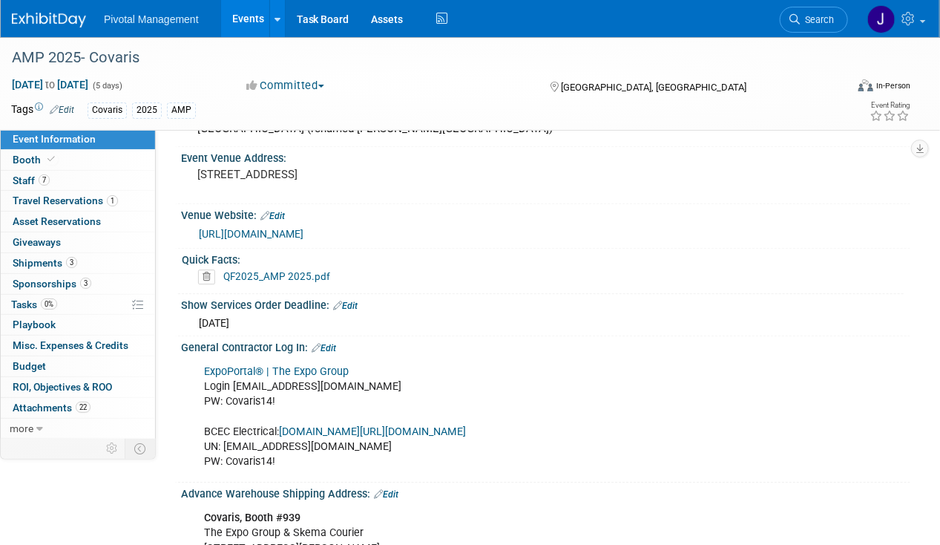
scroll to position [1578, 0]
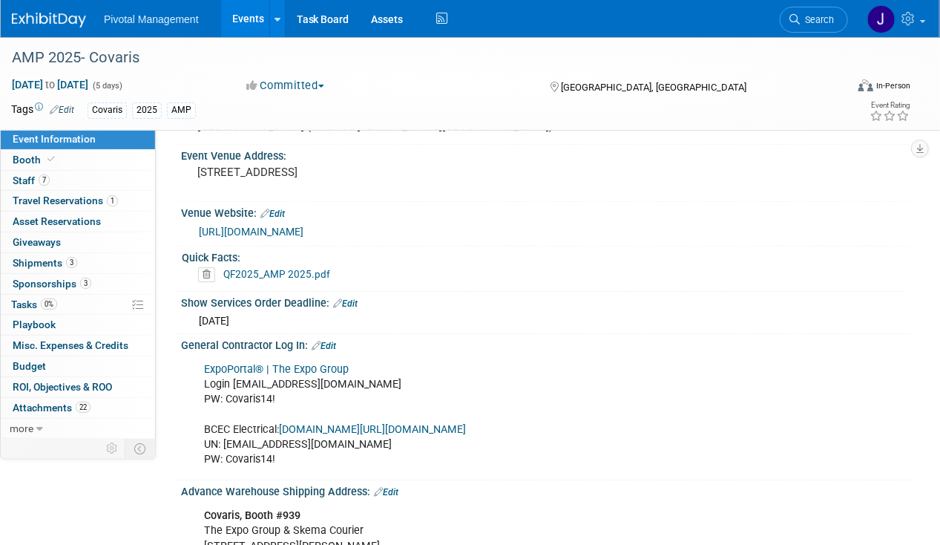
drag, startPoint x: 282, startPoint y: 298, endPoint x: 200, endPoint y: 298, distance: 82.3
click at [200, 309] on div "Mon. Oct 13, 2025" at bounding box center [545, 318] width 707 height 19
copy span "Mon. Oct 13, 2025"
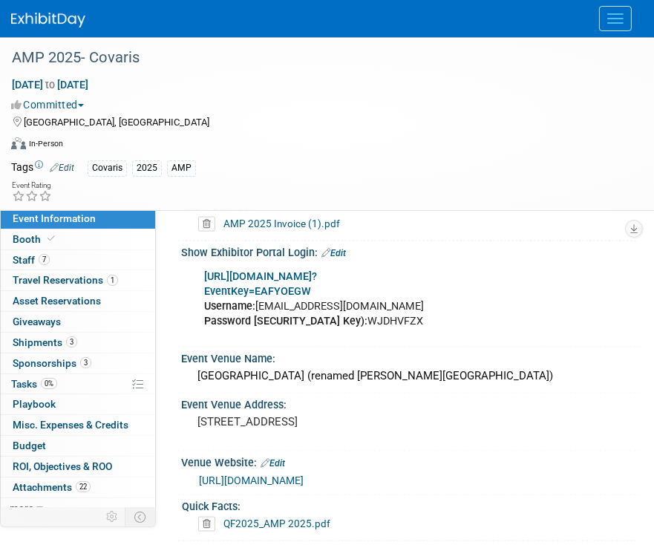
click at [402, 22] on div at bounding box center [326, 18] width 631 height 37
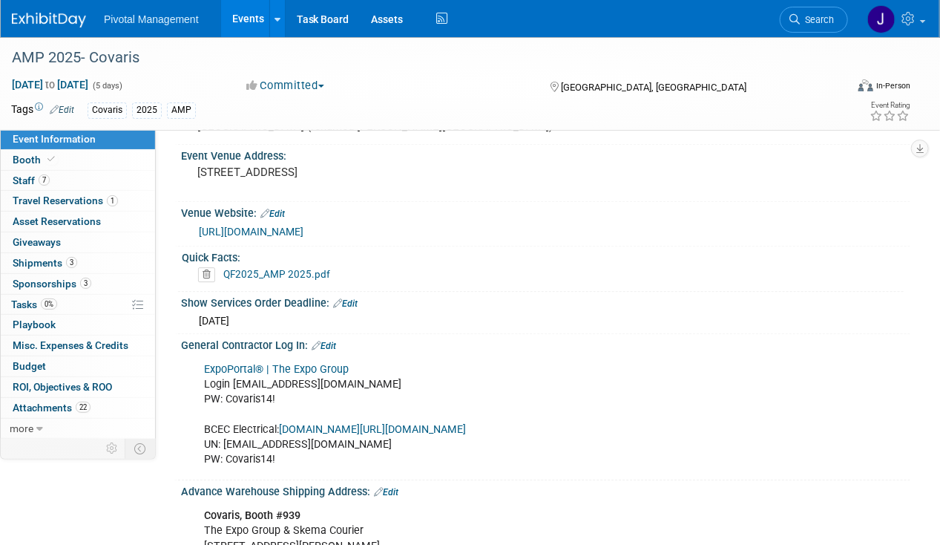
click at [832, 18] on span "Search" at bounding box center [817, 19] width 34 height 11
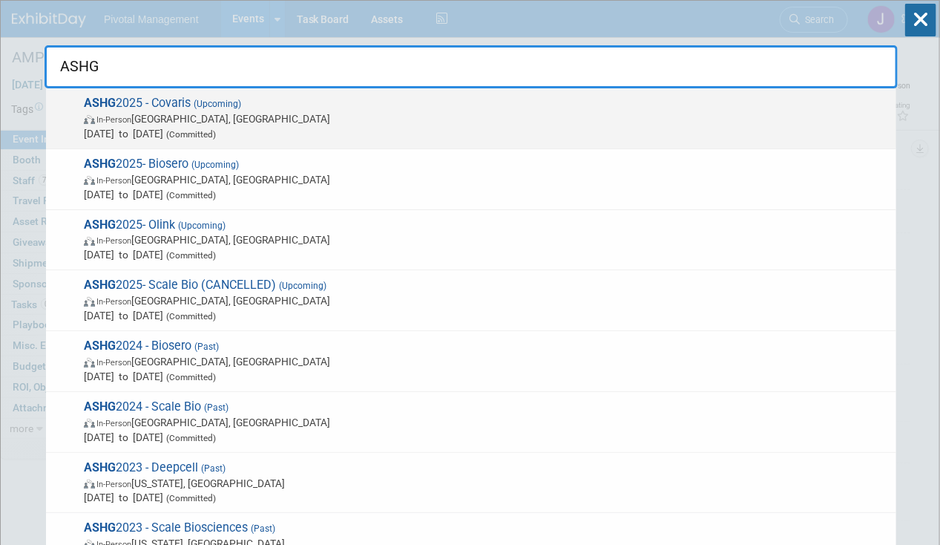
type input "ASHG"
click at [377, 131] on span "Oct 15, 2025 to Oct 17, 2025 (Committed)" at bounding box center [486, 133] width 805 height 15
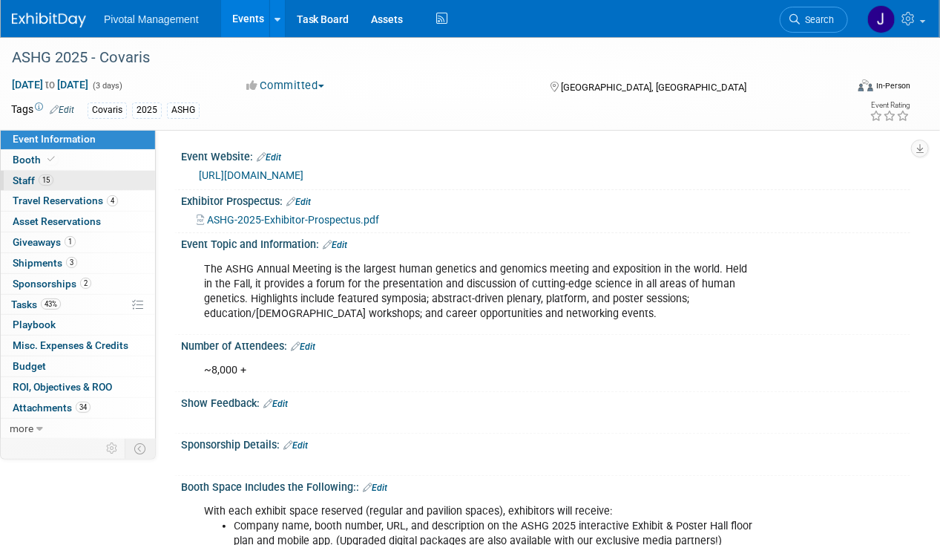
click at [71, 177] on link "15 Staff 15" at bounding box center [78, 181] width 154 height 20
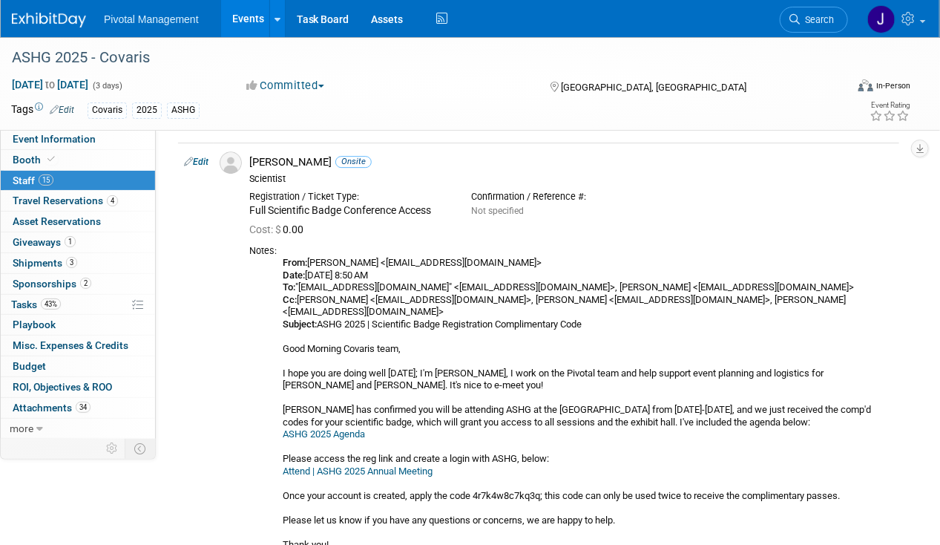
scroll to position [1719, 0]
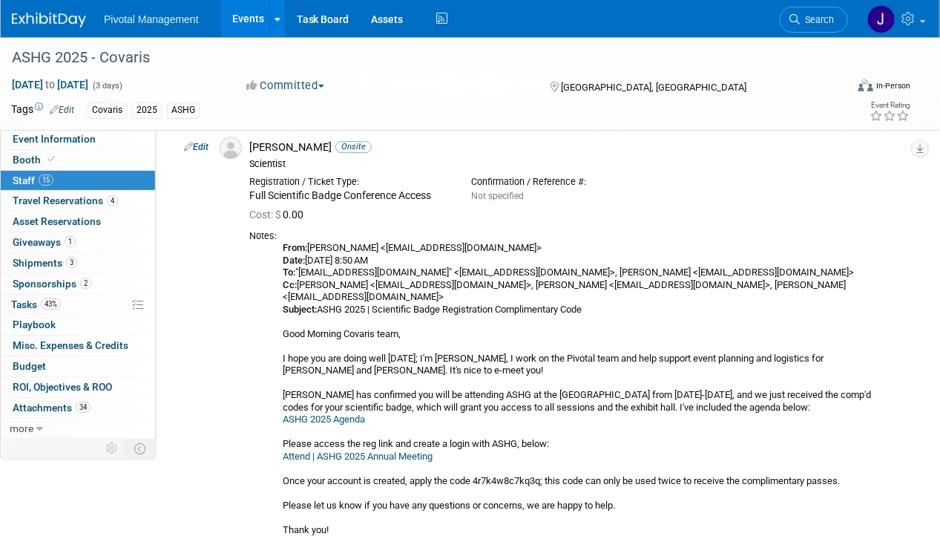
click at [250, 18] on link "Events" at bounding box center [248, 18] width 54 height 37
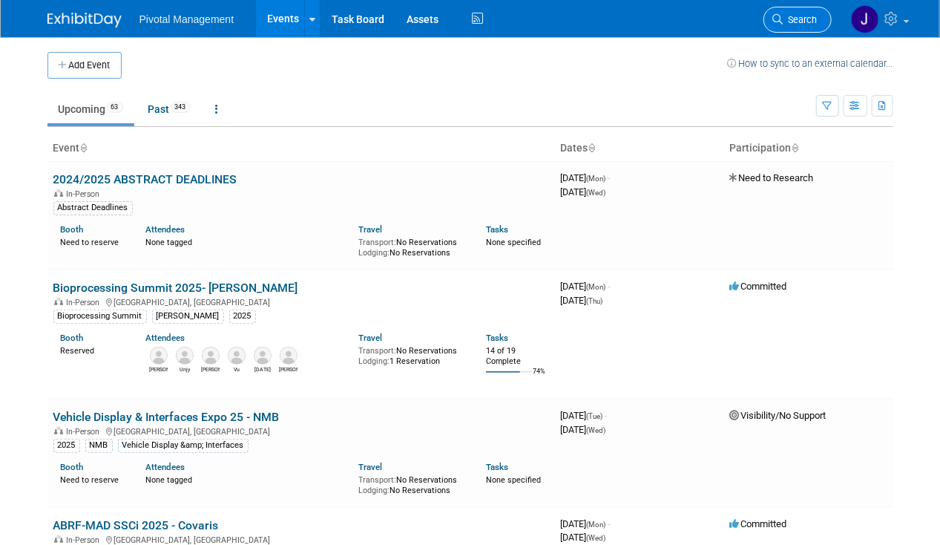
click at [808, 19] on span "Search" at bounding box center [800, 19] width 34 height 11
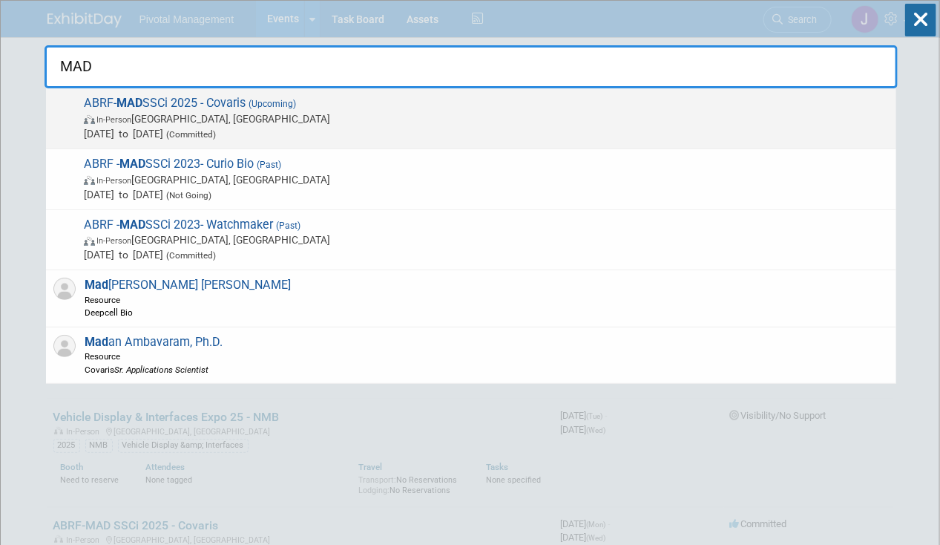
type input "MAD"
click at [608, 99] on span "ABRF- MAD SSCi 2025 - Covaris (Upcoming) In-Person Richmond, VA Sep 15, 2025 to…" at bounding box center [483, 118] width 809 height 45
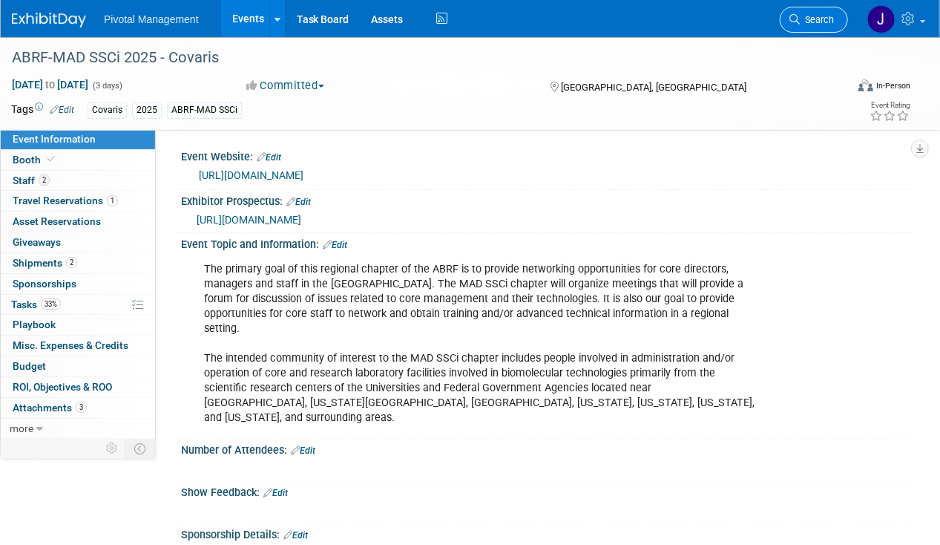
click at [805, 22] on span "Search" at bounding box center [817, 19] width 34 height 11
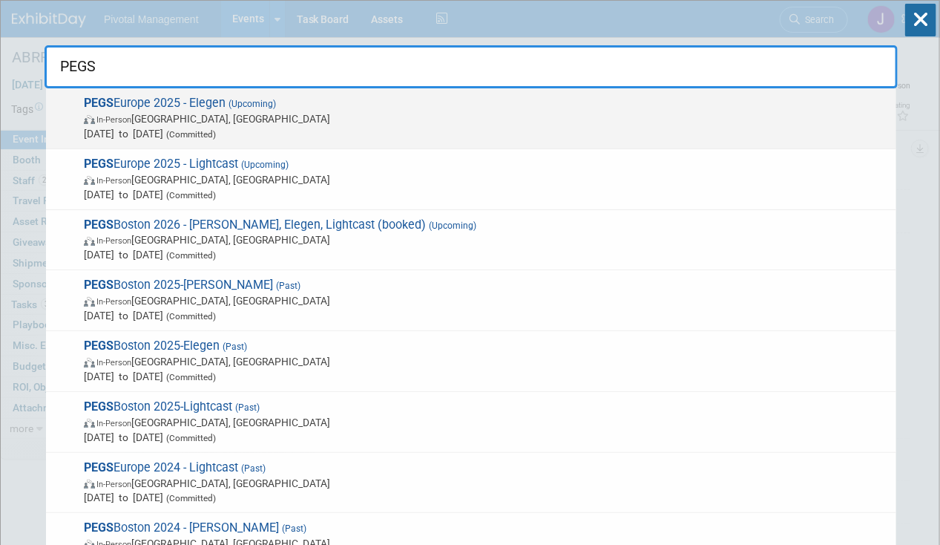
type input "PEGS"
click at [257, 123] on span "In-Person Lisboa, Portugal" at bounding box center [486, 118] width 805 height 15
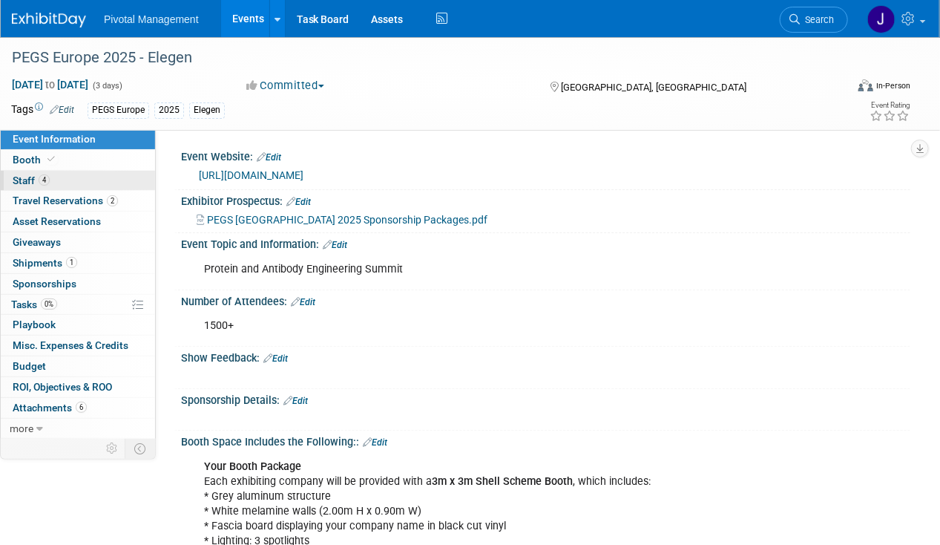
click at [77, 186] on link "4 Staff 4" at bounding box center [78, 181] width 154 height 20
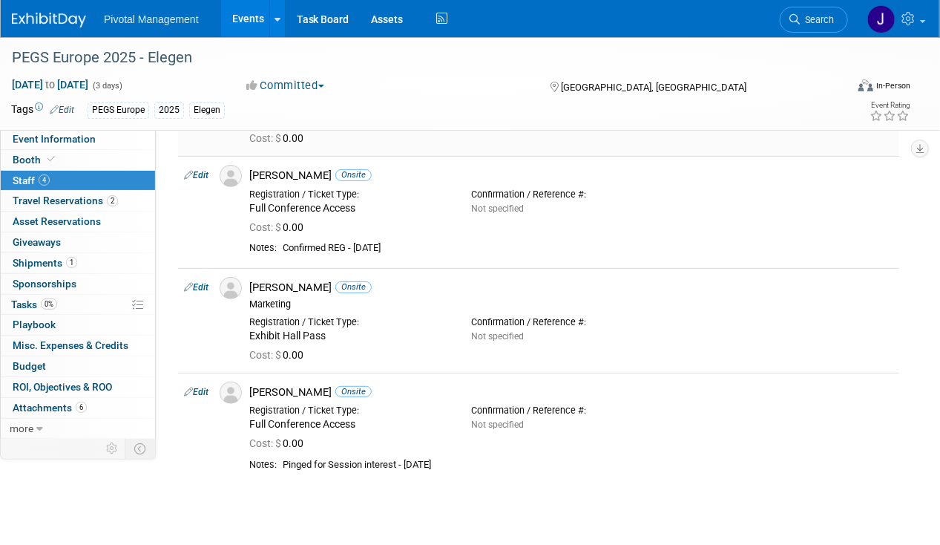
scroll to position [125, 0]
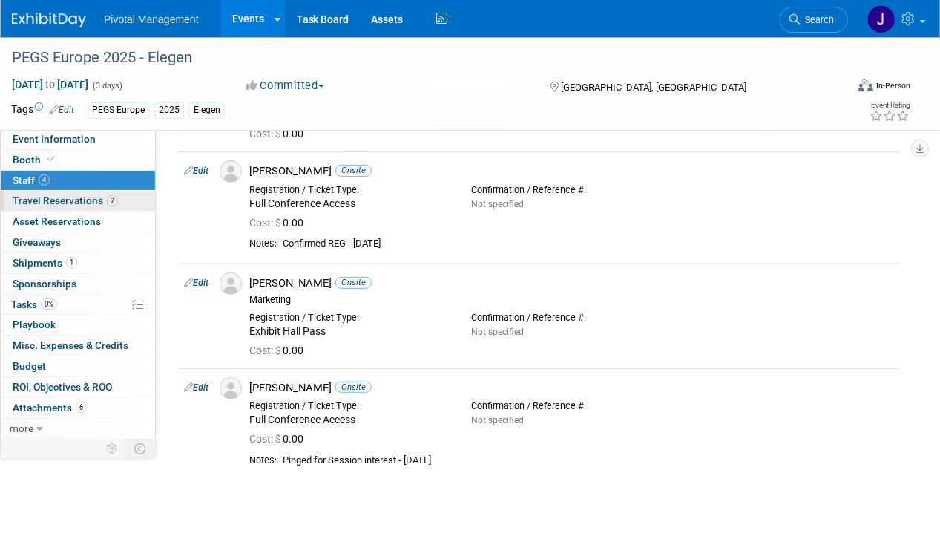
click at [111, 199] on span "2" at bounding box center [112, 200] width 11 height 11
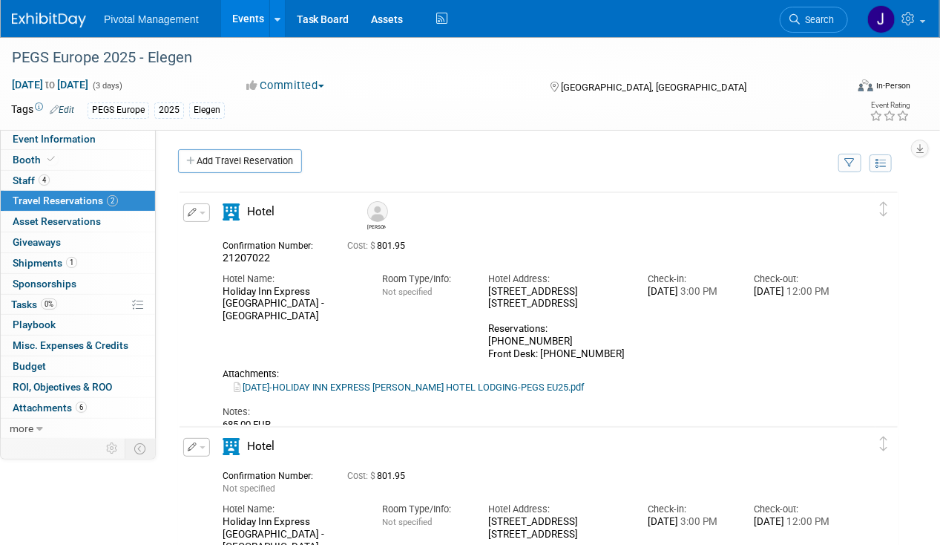
drag, startPoint x: 491, startPoint y: 285, endPoint x: 600, endPoint y: 300, distance: 110.1
click at [600, 300] on div "[STREET_ADDRESS] 11, [GEOGRAPHIC_DATA], , [GEOGRAPHIC_DATA] Reservations: [PHON…" at bounding box center [556, 323] width 137 height 75
drag, startPoint x: 600, startPoint y: 300, endPoint x: 507, endPoint y: 292, distance: 93.0
click at [521, 294] on div "[STREET_ADDRESS] 11, [GEOGRAPHIC_DATA], , [GEOGRAPHIC_DATA] Reservations: [PHON…" at bounding box center [556, 323] width 137 height 75
click at [484, 286] on div "Hotel Address: [STREET_ADDRESS] 11, [GEOGRAPHIC_DATA], , [GEOGRAPHIC_DATA] Rese…" at bounding box center [556, 313] width 159 height 96
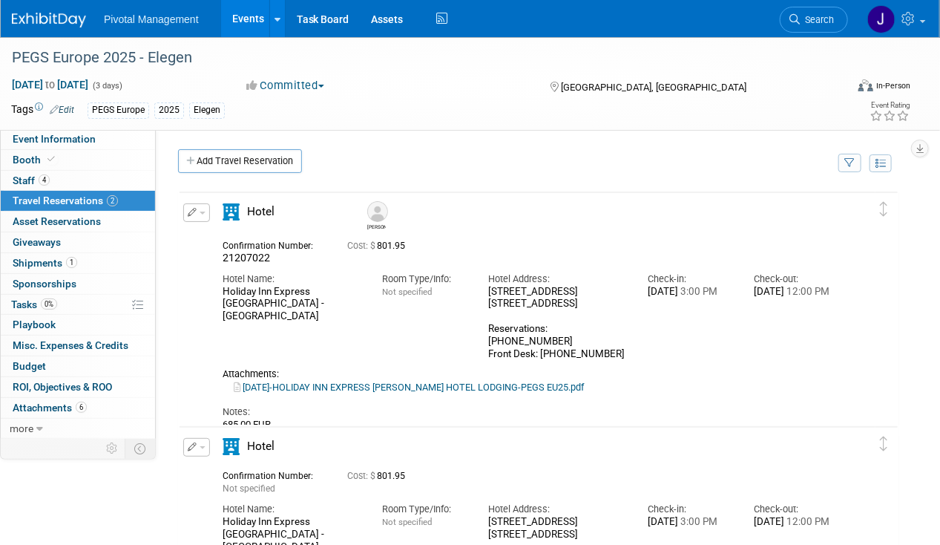
drag, startPoint x: 484, startPoint y: 285, endPoint x: 598, endPoint y: 298, distance: 114.3
click at [598, 298] on div "Hotel Address: [STREET_ADDRESS] 11, [GEOGRAPHIC_DATA], , [GEOGRAPHIC_DATA] Rese…" at bounding box center [556, 313] width 159 height 96
copy div "[STREET_ADDRESS] [STREET_ADDRESS]"
click at [254, 301] on div "Holiday Inn Express [GEOGRAPHIC_DATA] - [GEOGRAPHIC_DATA]" at bounding box center [291, 304] width 137 height 37
drag, startPoint x: 220, startPoint y: 291, endPoint x: 270, endPoint y: 308, distance: 52.6
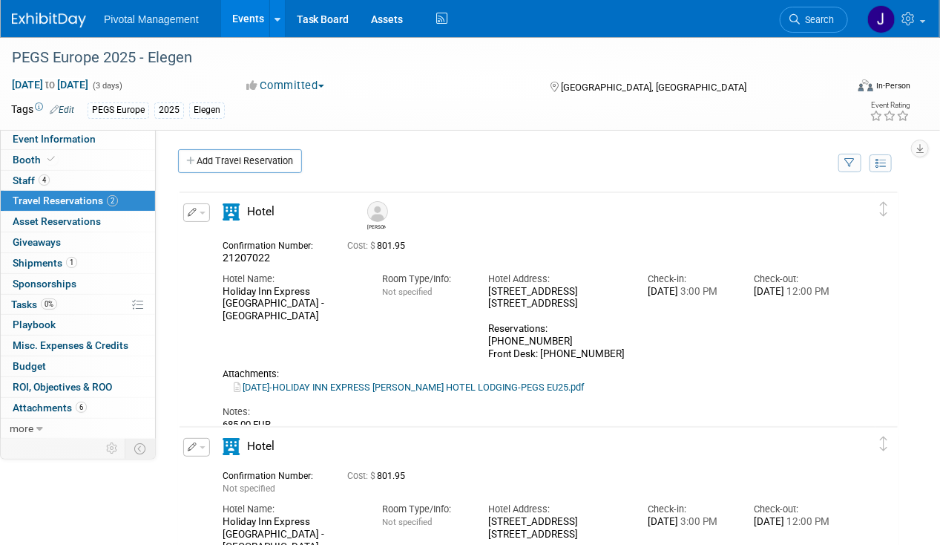
click at [270, 308] on div "Hotel Name: Holiday Inn Express [GEOGRAPHIC_DATA] - [GEOGRAPHIC_DATA]" at bounding box center [290, 294] width 159 height 58
copy div "Holiday Inn Express [GEOGRAPHIC_DATA] - [GEOGRAPHIC_DATA]"
click at [447, 244] on div "Cost: $ 801.95" at bounding box center [575, 245] width 456 height 11
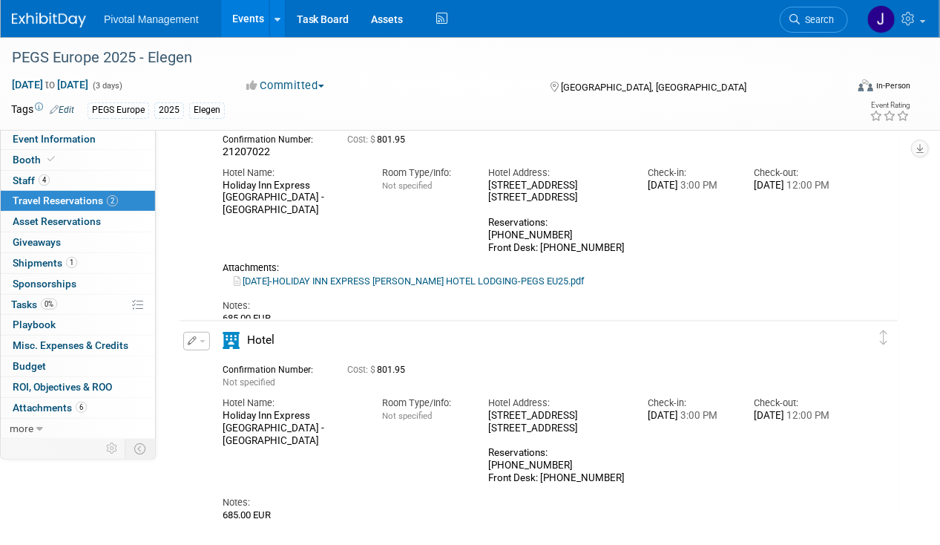
scroll to position [148, 0]
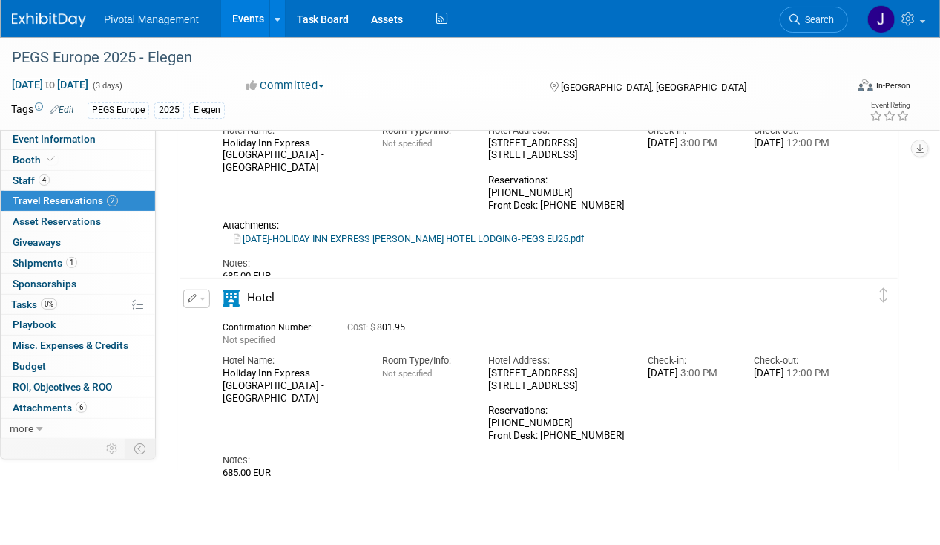
click at [188, 300] on icon "button" at bounding box center [193, 298] width 10 height 9
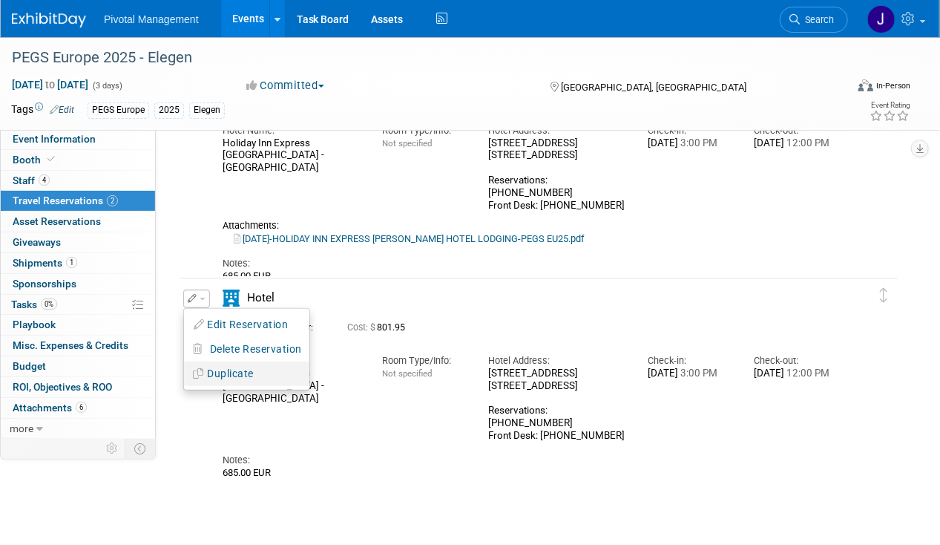
click at [244, 368] on button "Duplicate" at bounding box center [246, 374] width 125 height 22
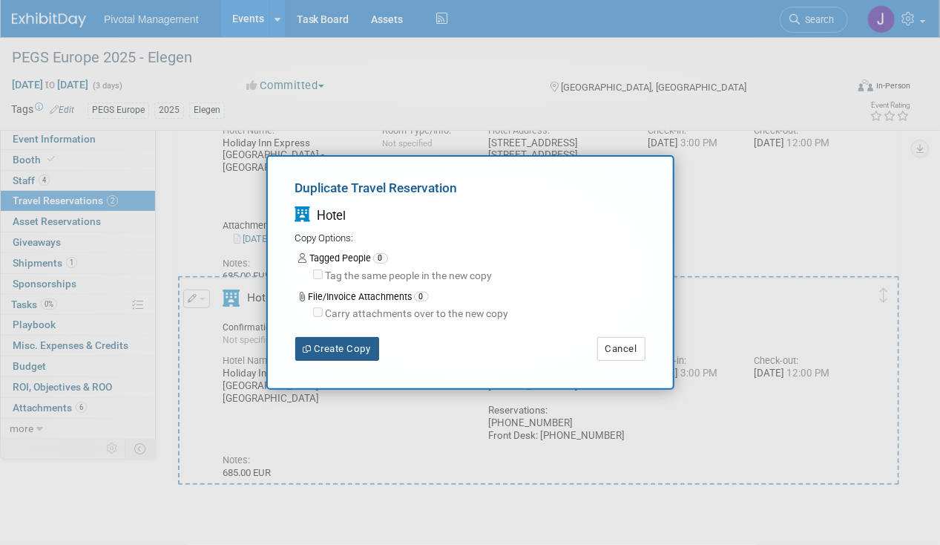
click at [339, 349] on button "Create Copy" at bounding box center [337, 349] width 84 height 24
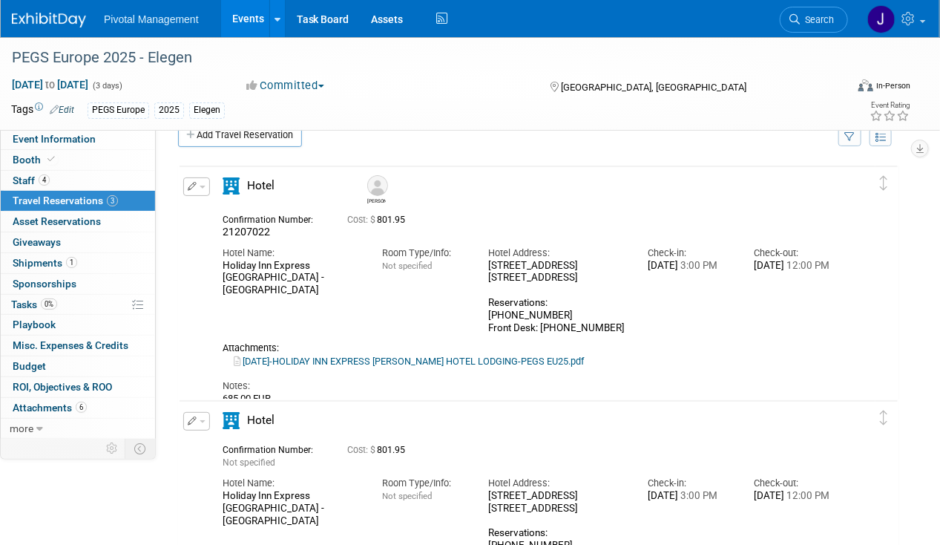
scroll to position [0, 0]
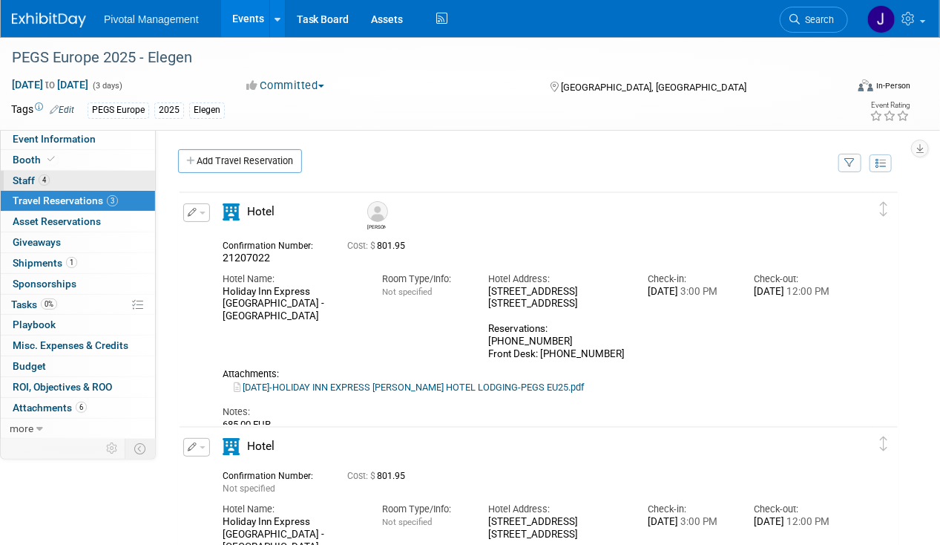
click at [37, 175] on span "Staff 4" at bounding box center [31, 180] width 37 height 12
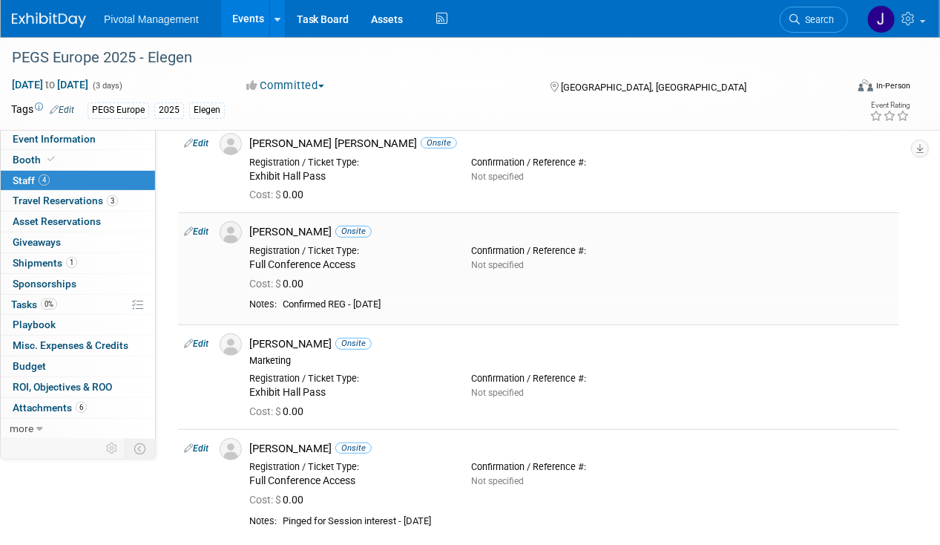
scroll to position [137, 0]
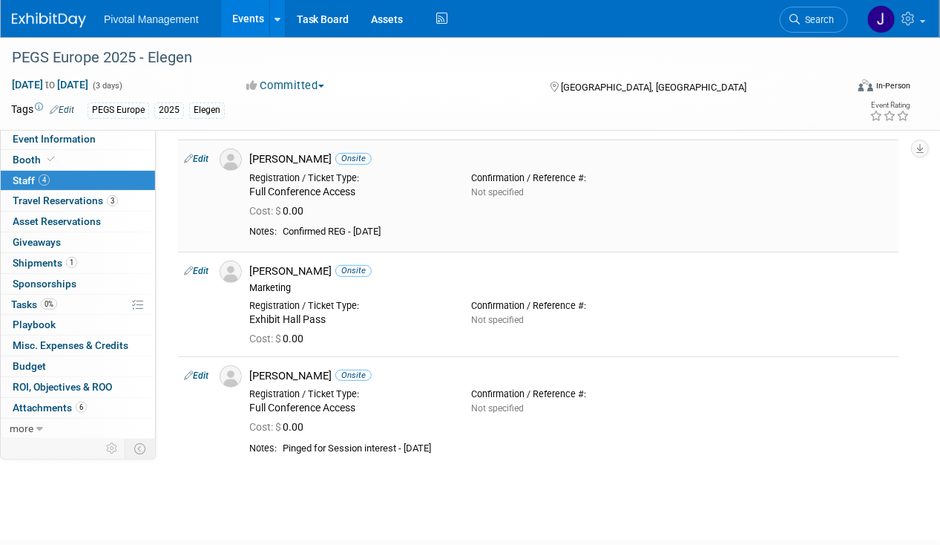
drag, startPoint x: 359, startPoint y: 156, endPoint x: 249, endPoint y: 155, distance: 110.5
click at [249, 155] on div "[PERSON_NAME] Onsite" at bounding box center [571, 157] width 666 height 18
copy div "[PERSON_NAME]"
click at [358, 297] on div "Registration / Ticket Type: Exhibit Hall Pass" at bounding box center [349, 310] width 222 height 33
drag, startPoint x: 346, startPoint y: 369, endPoint x: 242, endPoint y: 368, distance: 103.9
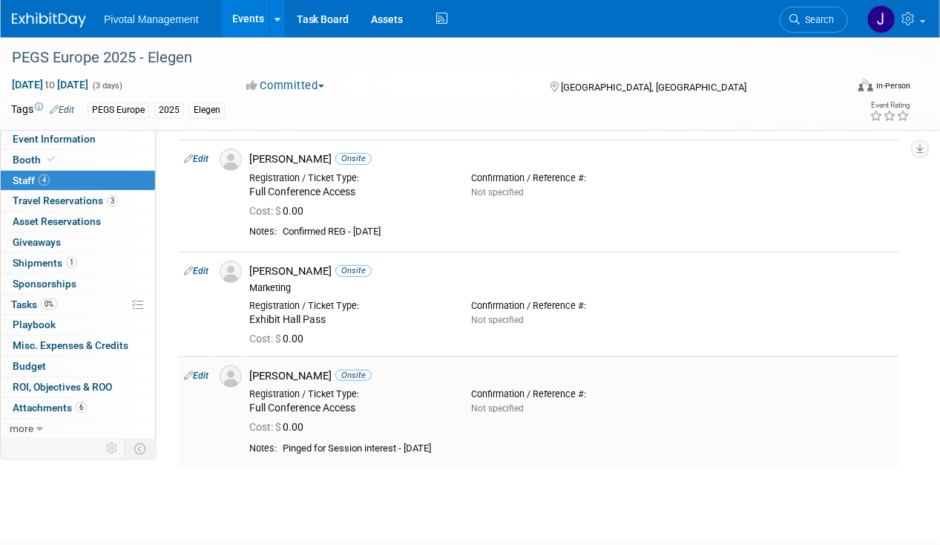
click at [242, 368] on div "[PERSON_NAME] Onsite" at bounding box center [571, 374] width 666 height 18
copy div "[PERSON_NAME]"
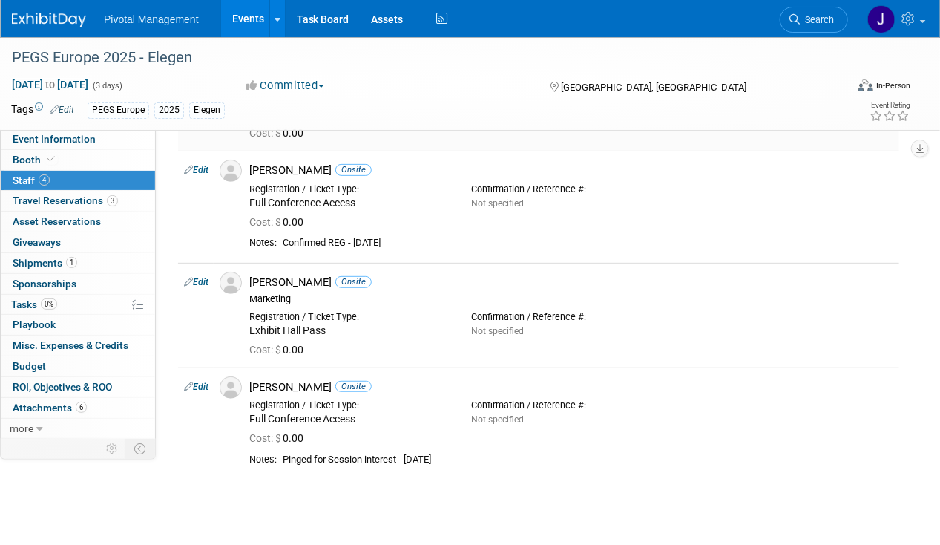
scroll to position [128, 0]
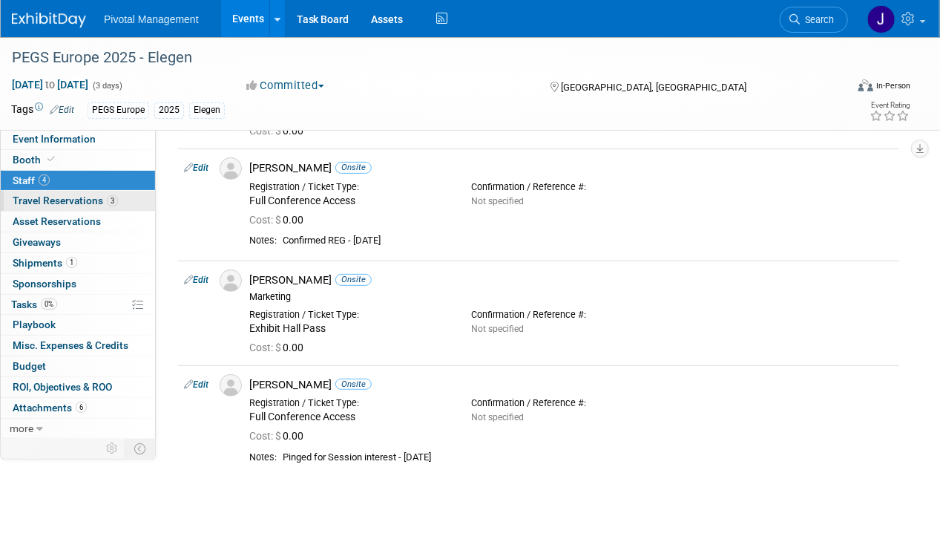
click at [79, 191] on link "3 Travel Reservations 3" at bounding box center [78, 201] width 154 height 20
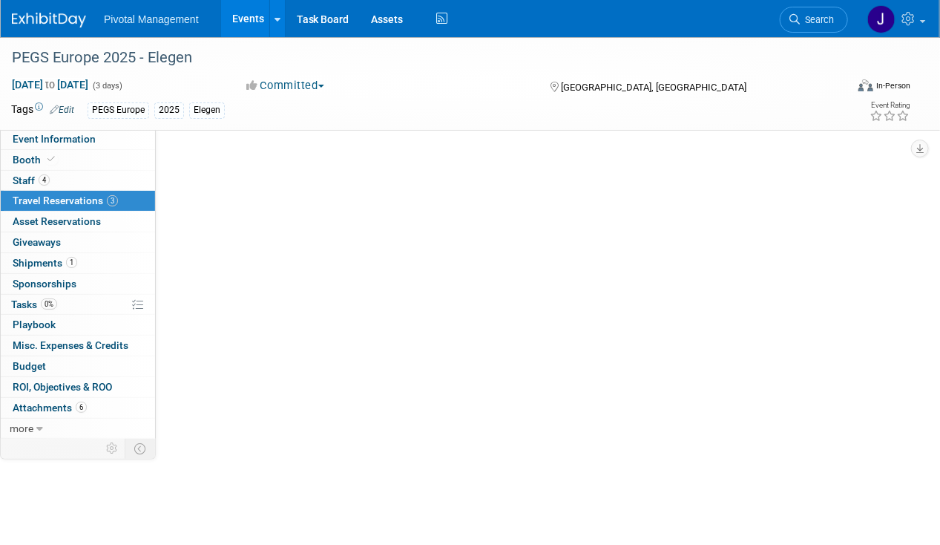
scroll to position [0, 0]
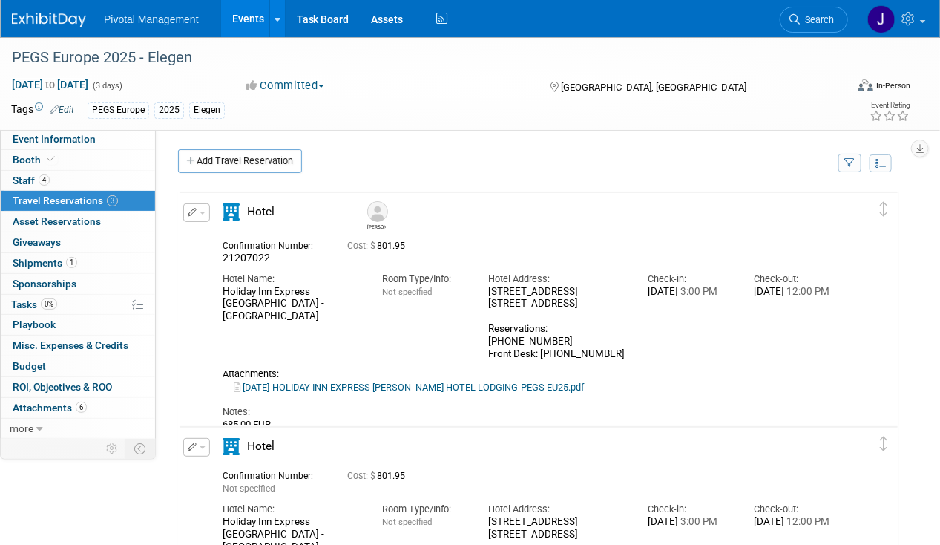
drag, startPoint x: 251, startPoint y: 249, endPoint x: 205, endPoint y: 251, distance: 45.3
click at [196, 251] on div "Edit Reservation [PERSON_NAME]" at bounding box center [528, 316] width 696 height 227
drag, startPoint x: 205, startPoint y: 251, endPoint x: 294, endPoint y: 258, distance: 88.6
click at [294, 257] on div "21207022" at bounding box center [274, 257] width 102 height 13
click at [289, 259] on div "21207022" at bounding box center [274, 257] width 102 height 13
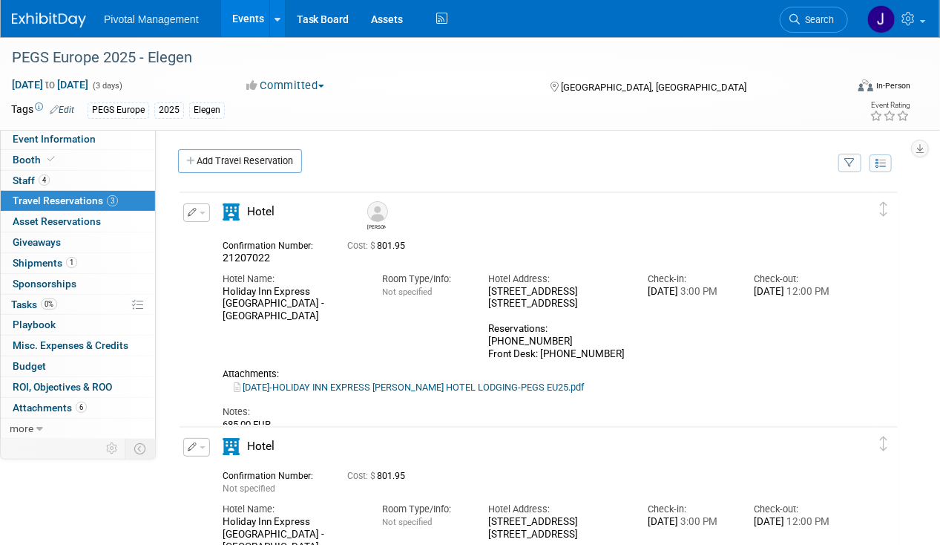
drag, startPoint x: 294, startPoint y: 257, endPoint x: 202, endPoint y: 260, distance: 92.0
click at [202, 260] on div "Edit Reservation [PERSON_NAME]" at bounding box center [528, 316] width 696 height 227
copy span "21207022"
click at [95, 226] on span "Asset Reservations 0" at bounding box center [57, 221] width 88 height 12
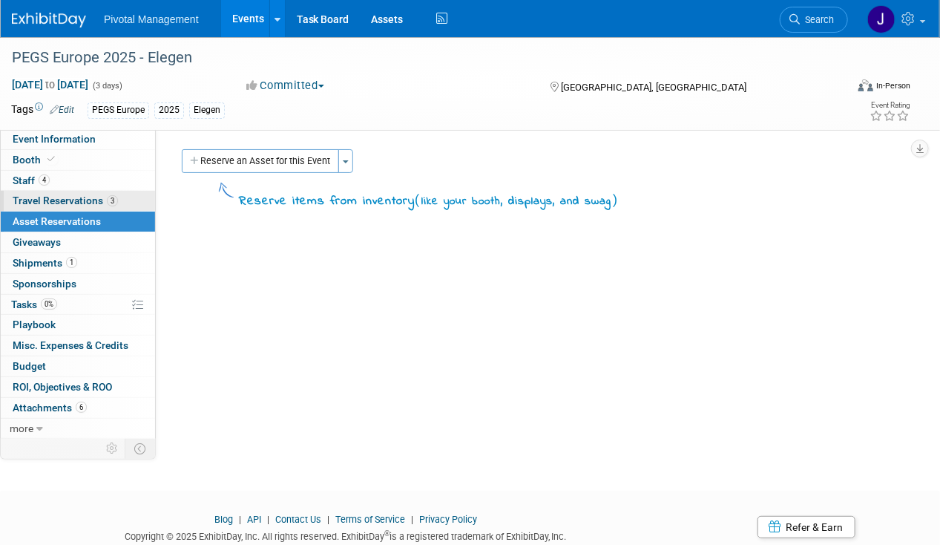
click at [50, 196] on span "Travel Reservations 3" at bounding box center [65, 200] width 105 height 12
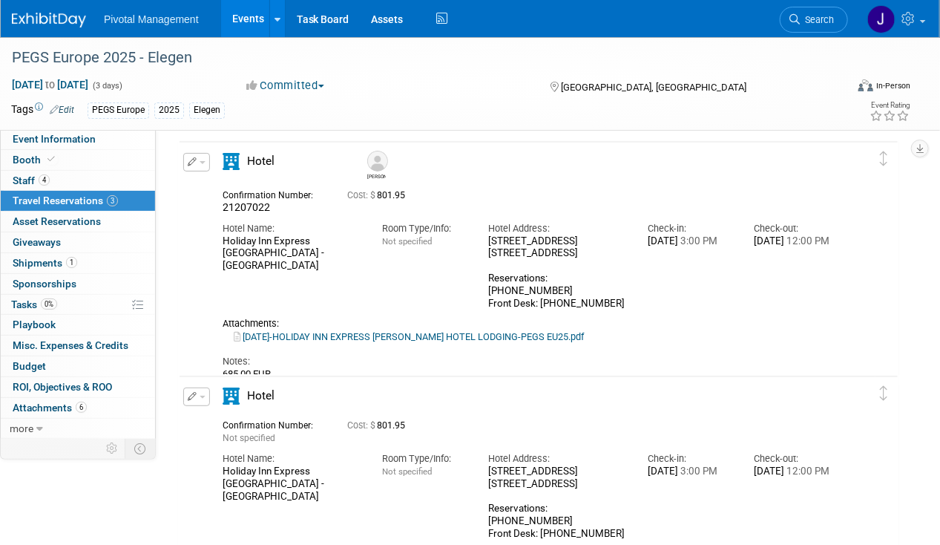
scroll to position [53, 0]
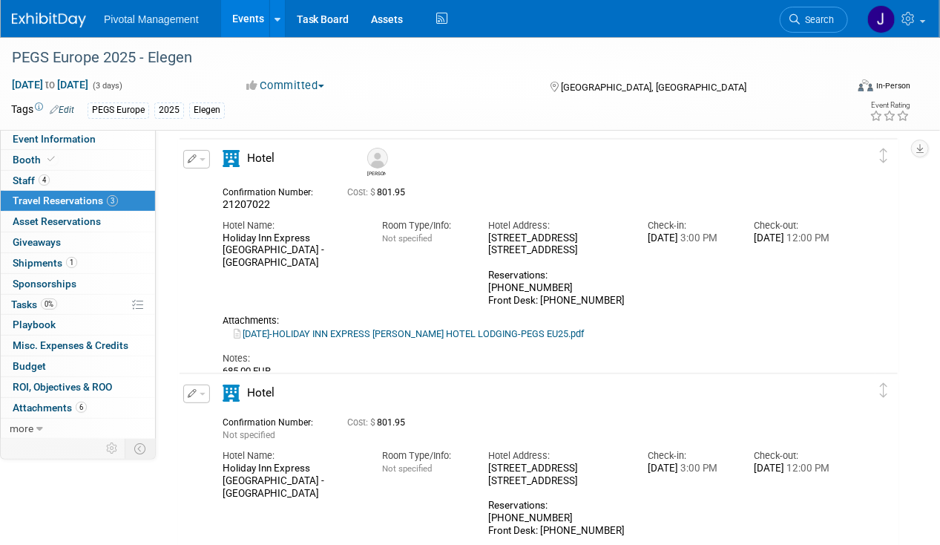
drag, startPoint x: 268, startPoint y: 246, endPoint x: 223, endPoint y: 237, distance: 45.3
click at [223, 237] on div "Holiday Inn Express [GEOGRAPHIC_DATA] - [GEOGRAPHIC_DATA]" at bounding box center [291, 250] width 137 height 37
copy div "Holiday Inn Express [GEOGRAPHIC_DATA] - [GEOGRAPHIC_DATA]"
click at [353, 282] on div "Hotel Name: Holiday Inn Express [GEOGRAPHIC_DATA] - [GEOGRAPHIC_DATA] Room Type…" at bounding box center [530, 259] width 638 height 96
drag, startPoint x: 490, startPoint y: 237, endPoint x: 617, endPoint y: 281, distance: 134.4
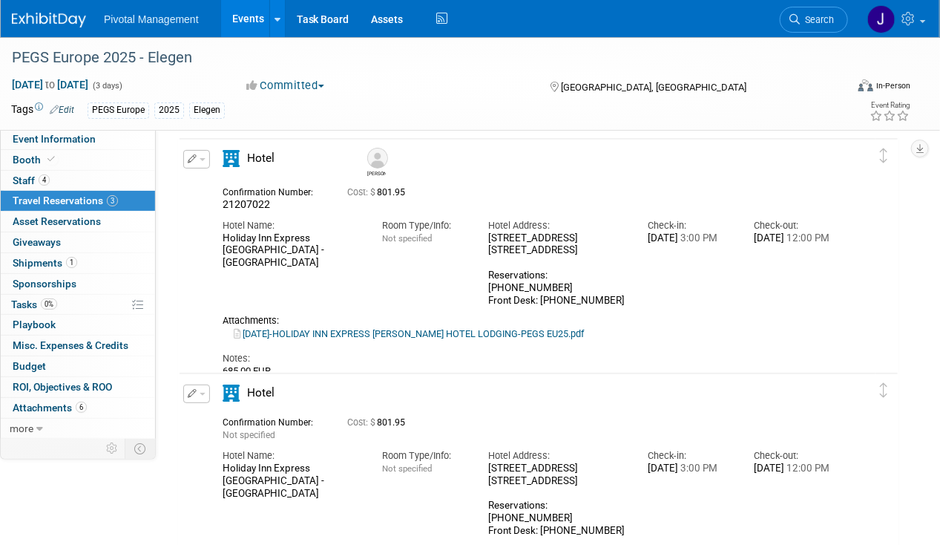
click at [617, 281] on div "[STREET_ADDRESS] 11, [GEOGRAPHIC_DATA], , [GEOGRAPHIC_DATA] Reservations: [PHON…" at bounding box center [556, 269] width 137 height 75
copy div "[STREET_ADDRESS] 11, [GEOGRAPHIC_DATA], , [GEOGRAPHIC_DATA] Reservations: [PHON…"
click at [505, 159] on div "[PERSON_NAME]" at bounding box center [599, 160] width 478 height 33
drag, startPoint x: 261, startPoint y: 250, endPoint x: 223, endPoint y: 237, distance: 39.9
click at [223, 237] on div "Holiday Inn Express [GEOGRAPHIC_DATA] - [GEOGRAPHIC_DATA]" at bounding box center [291, 250] width 137 height 37
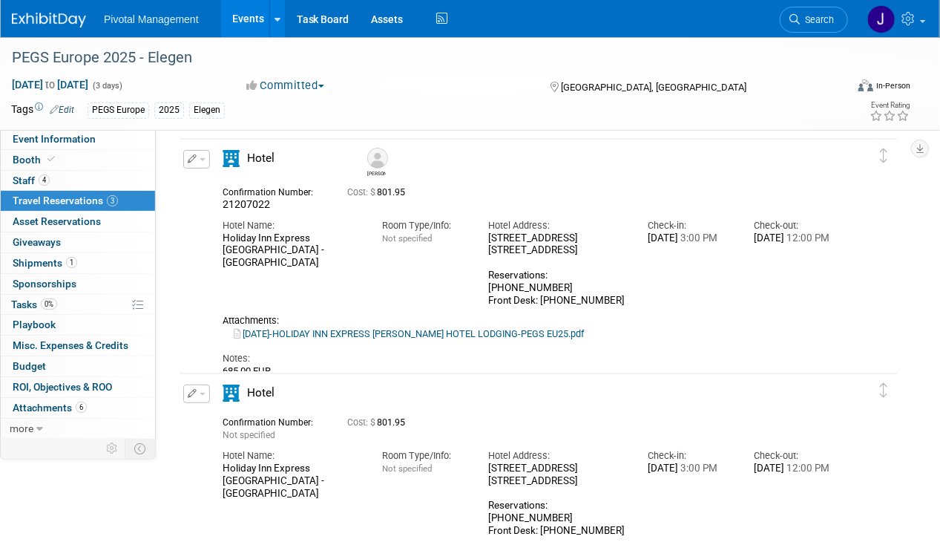
copy div "Holiday Inn Express [GEOGRAPHIC_DATA] - [GEOGRAPHIC_DATA]"
drag, startPoint x: 90, startPoint y: 134, endPoint x: 99, endPoint y: 136, distance: 9.9
click at [90, 134] on span "Event Information" at bounding box center [54, 139] width 83 height 12
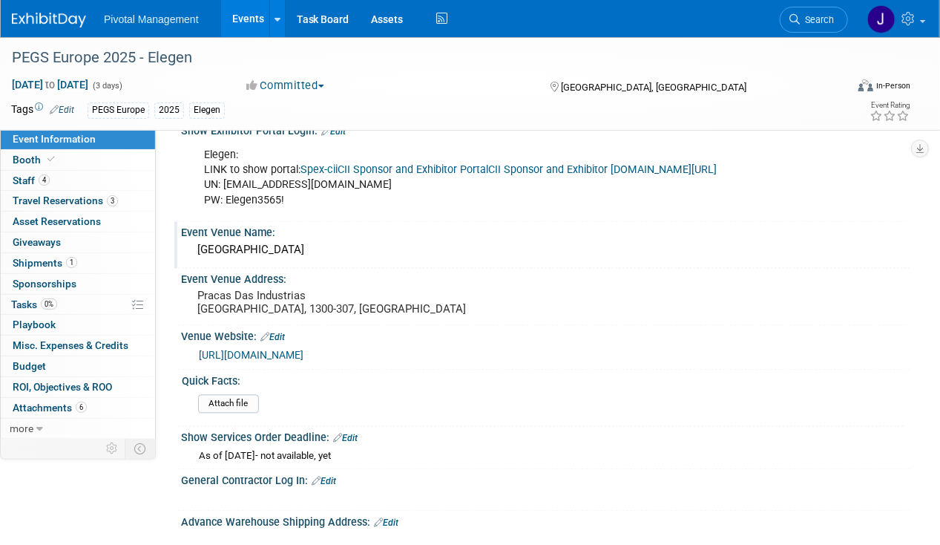
scroll to position [1084, 0]
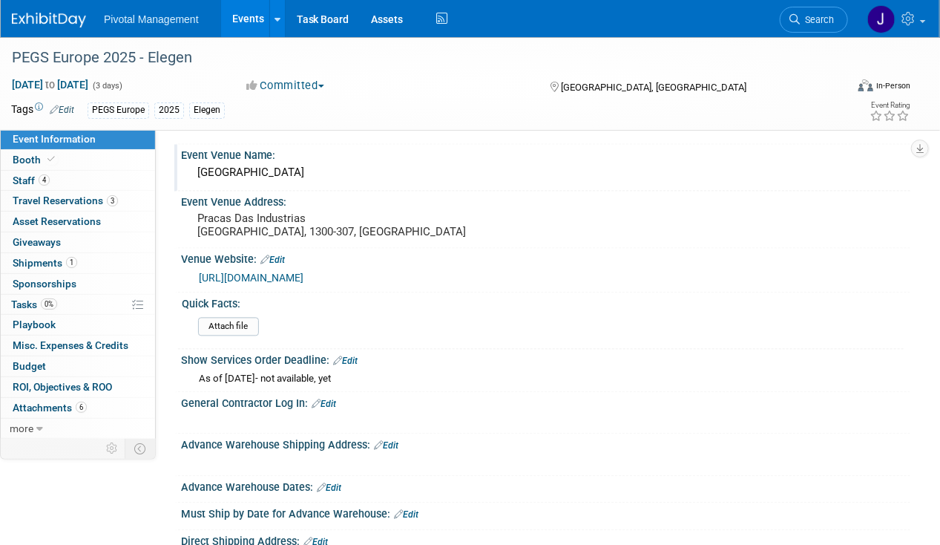
click at [257, 180] on div "[GEOGRAPHIC_DATA]" at bounding box center [545, 173] width 707 height 23
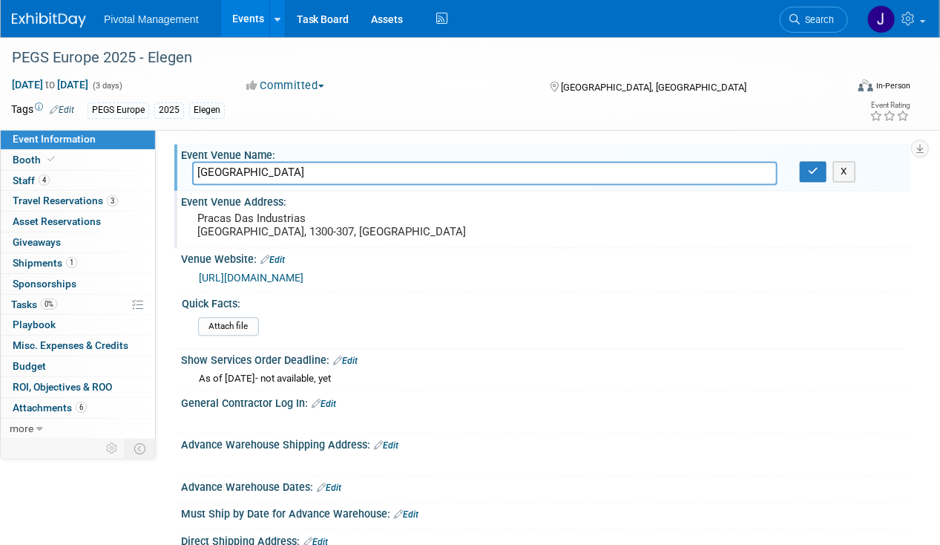
click at [306, 237] on pre "Pracas Das Industrias [GEOGRAPHIC_DATA], 1300-307, [GEOGRAPHIC_DATA]" at bounding box center [333, 225] width 272 height 27
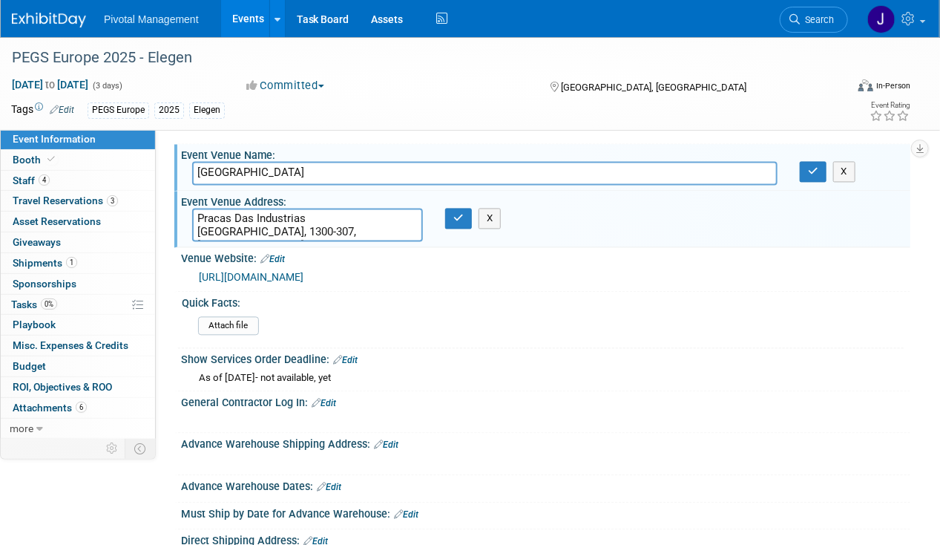
drag, startPoint x: 306, startPoint y: 237, endPoint x: 168, endPoint y: 225, distance: 137.8
click at [168, 225] on div "Event Information Event Info Booth Booth 4 Staff 4 Staff 3 Travel Reservations …" at bounding box center [470, 264] width 940 height 2623
click at [273, 163] on div "Event Venue Name:" at bounding box center [545, 154] width 729 height 19
click at [302, 283] on link "[URL][DOMAIN_NAME]" at bounding box center [251, 278] width 105 height 12
